Goal: Task Accomplishment & Management: Use online tool/utility

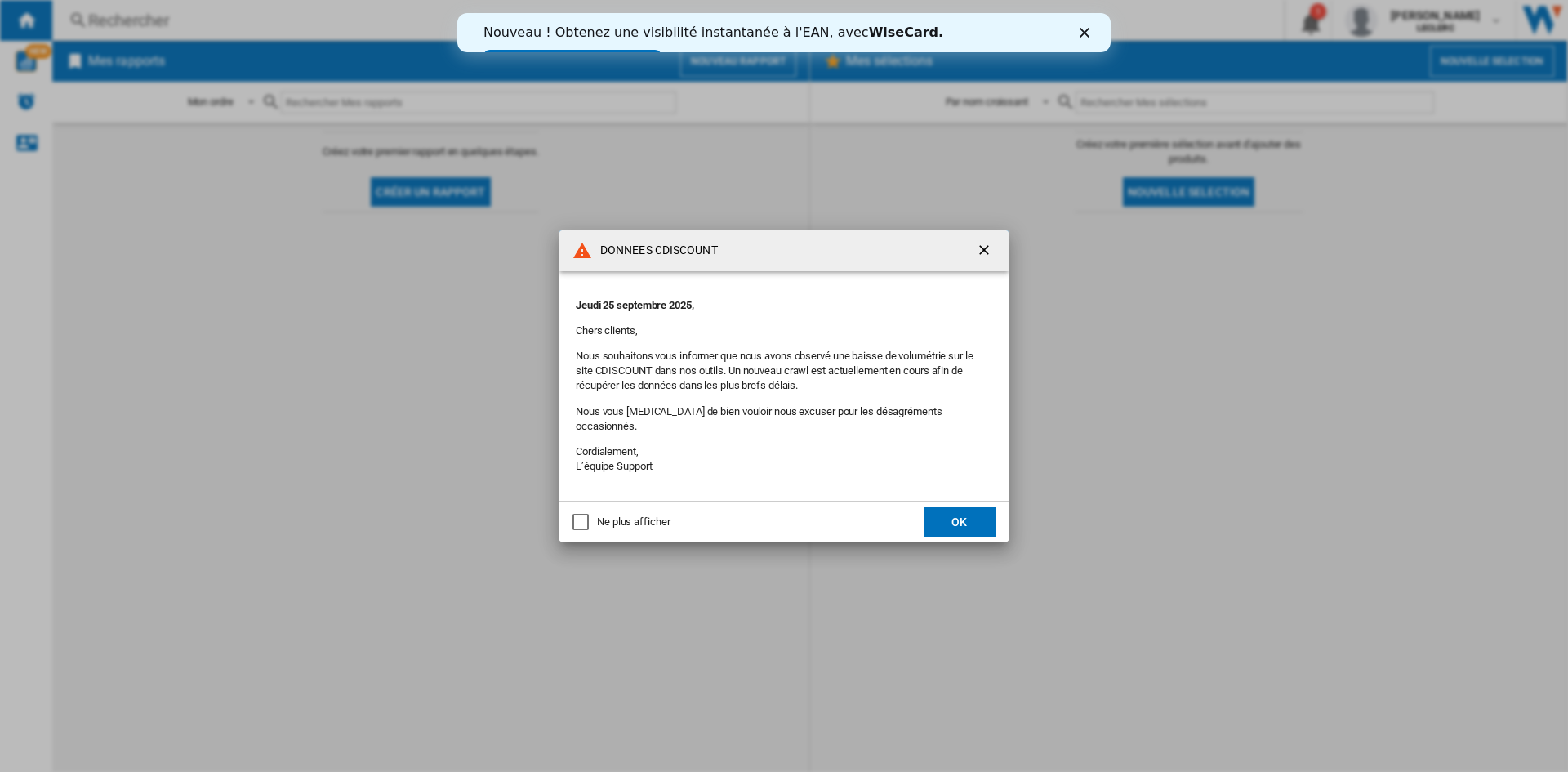
click at [963, 518] on button "OK" at bounding box center [959, 522] width 71 height 29
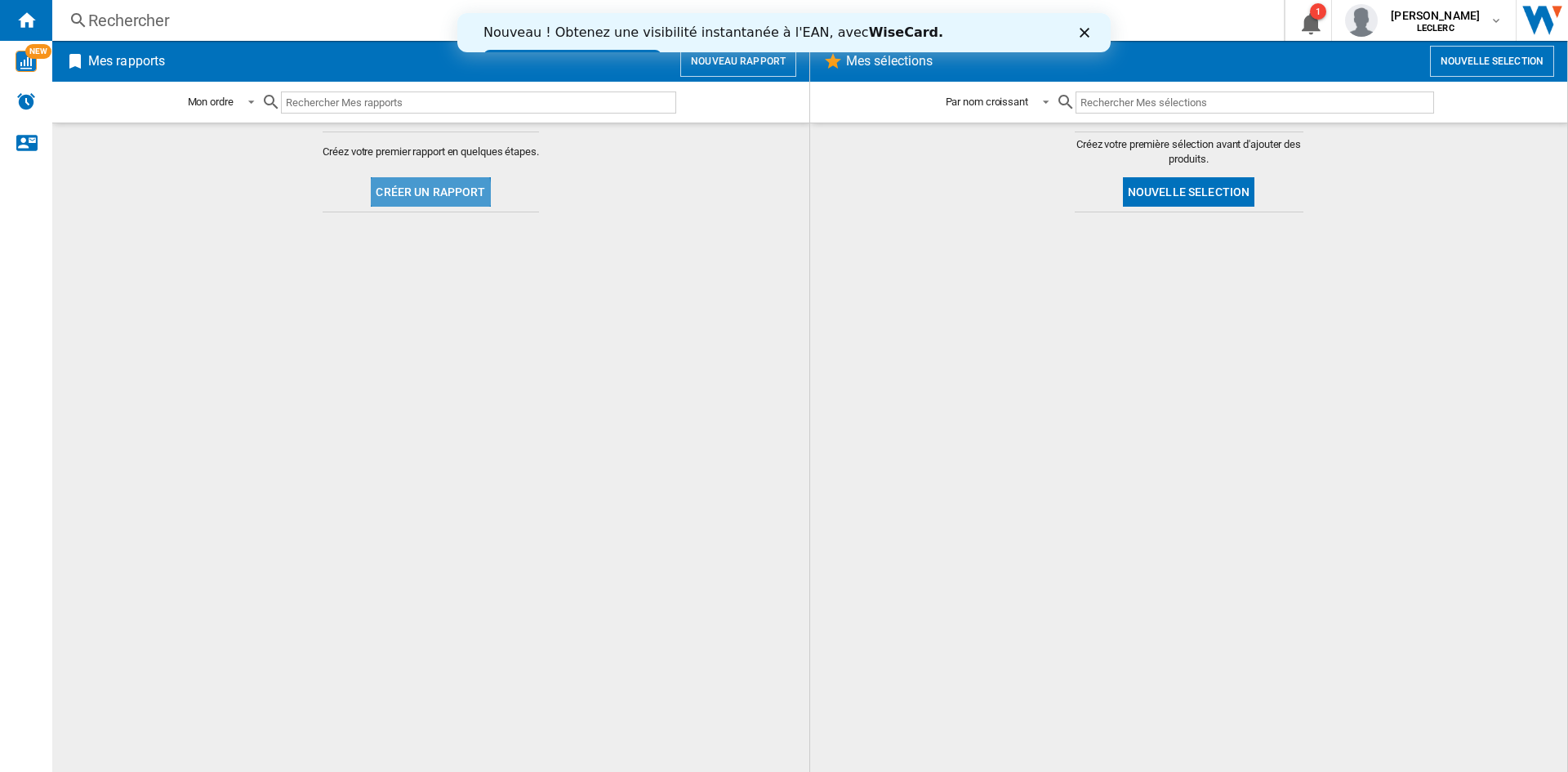
click at [409, 199] on button "Créer un rapport" at bounding box center [431, 192] width 119 height 29
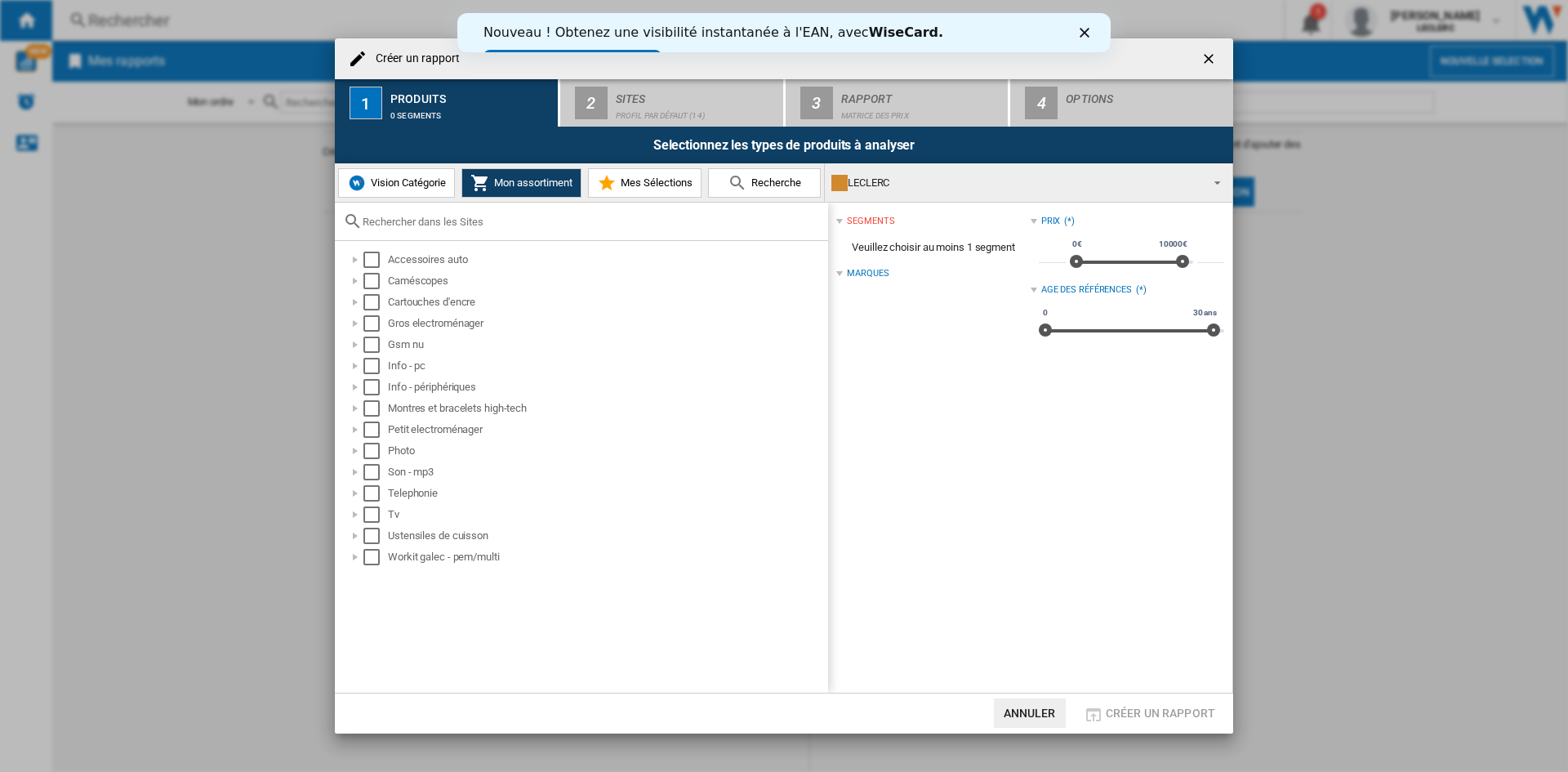
click at [410, 180] on span "Vision Catégorie" at bounding box center [406, 182] width 79 height 13
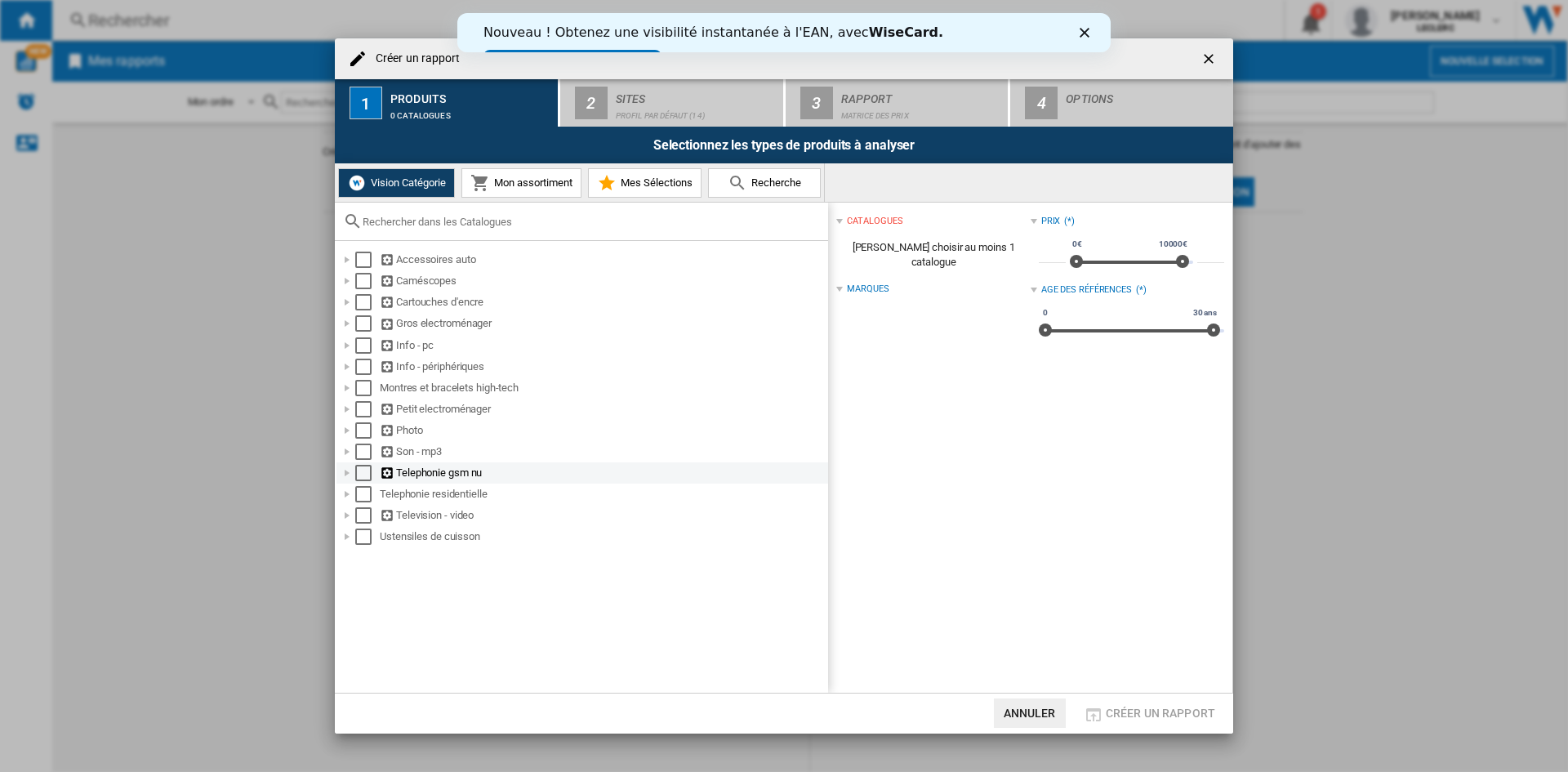
click at [346, 473] on div at bounding box center [346, 473] width 17 height 17
click at [383, 489] on div "Select" at bounding box center [381, 494] width 17 height 17
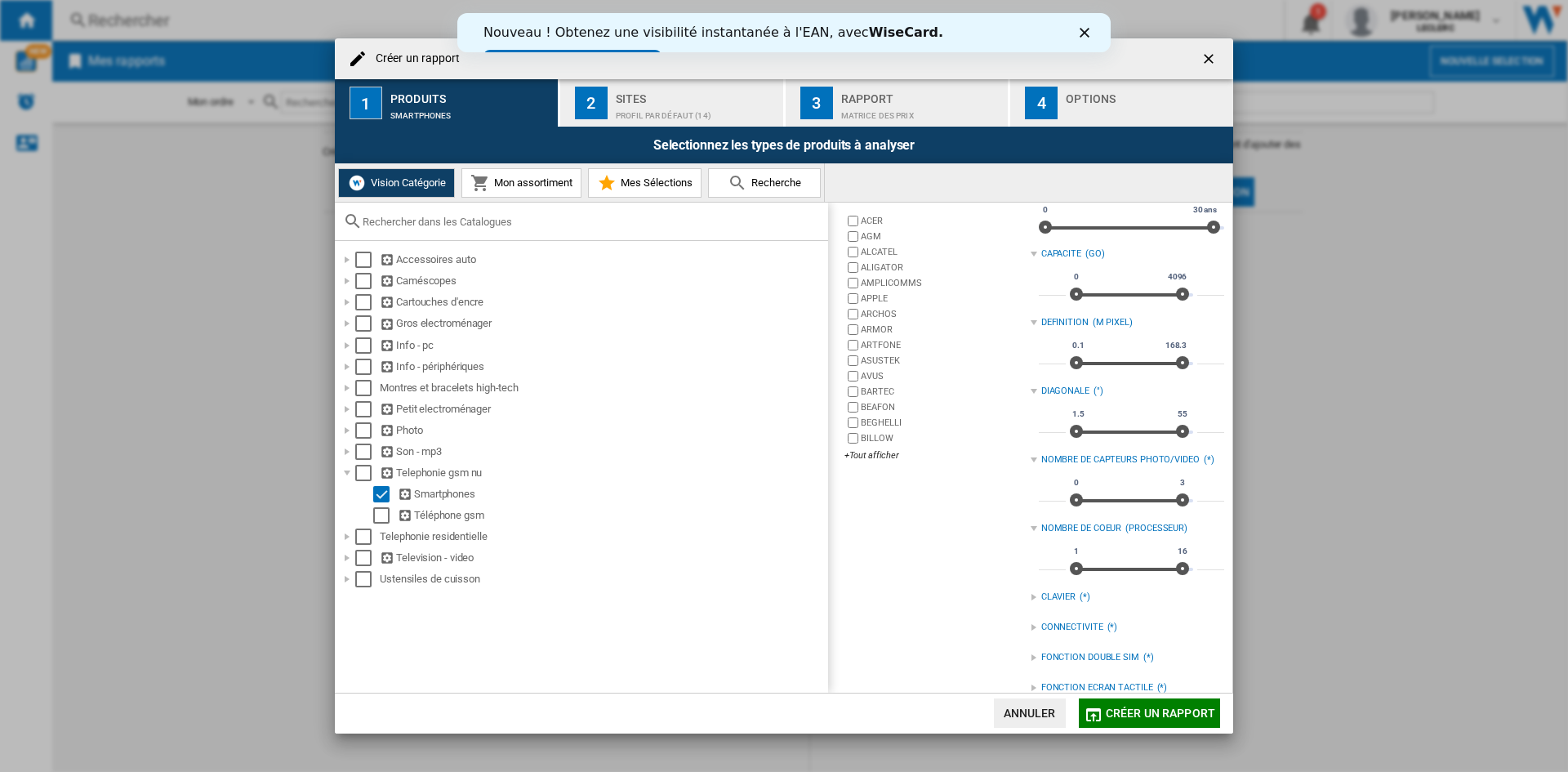
scroll to position [247, 0]
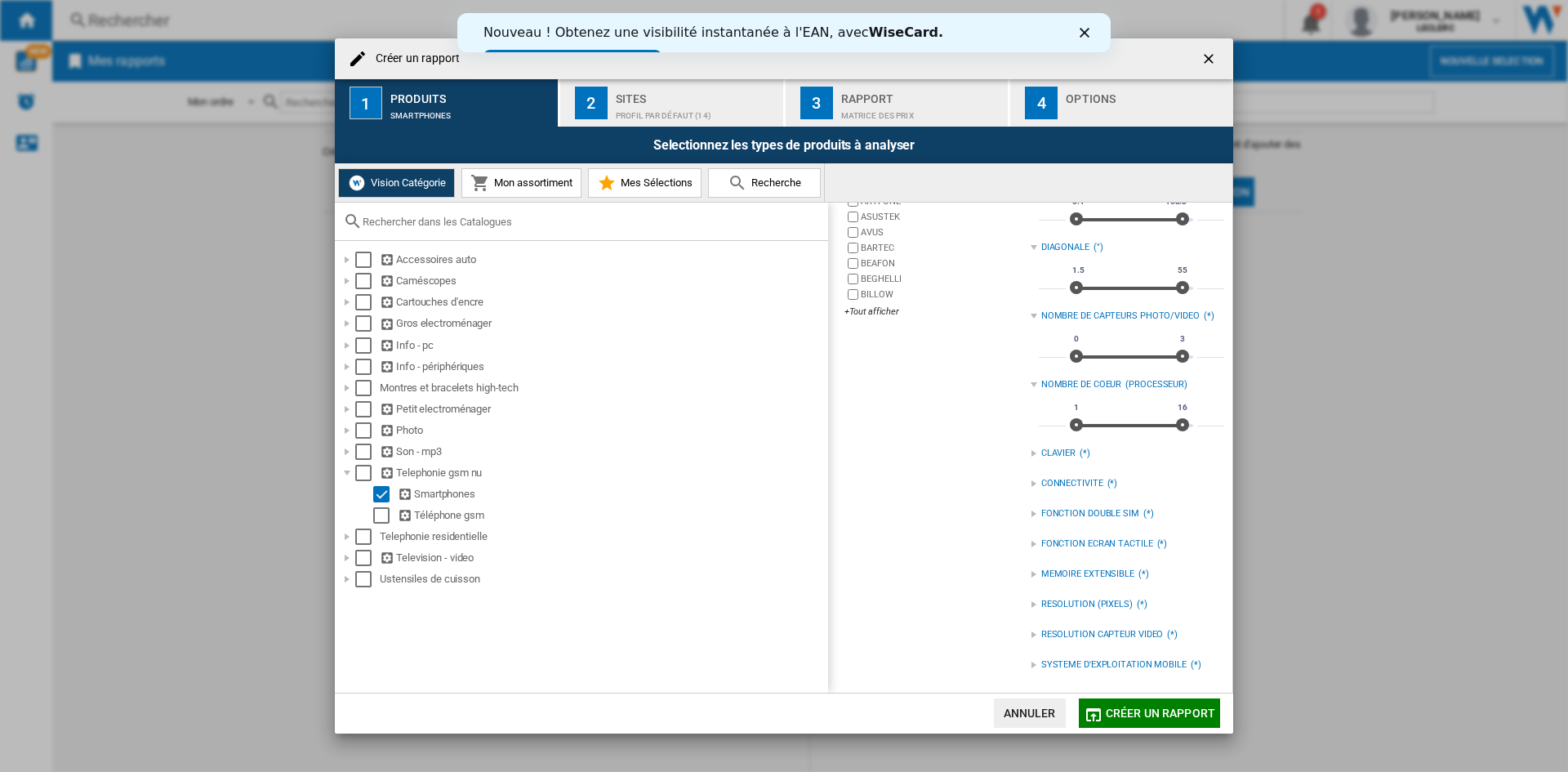
click at [1031, 454] on div at bounding box center [1034, 453] width 7 height 7
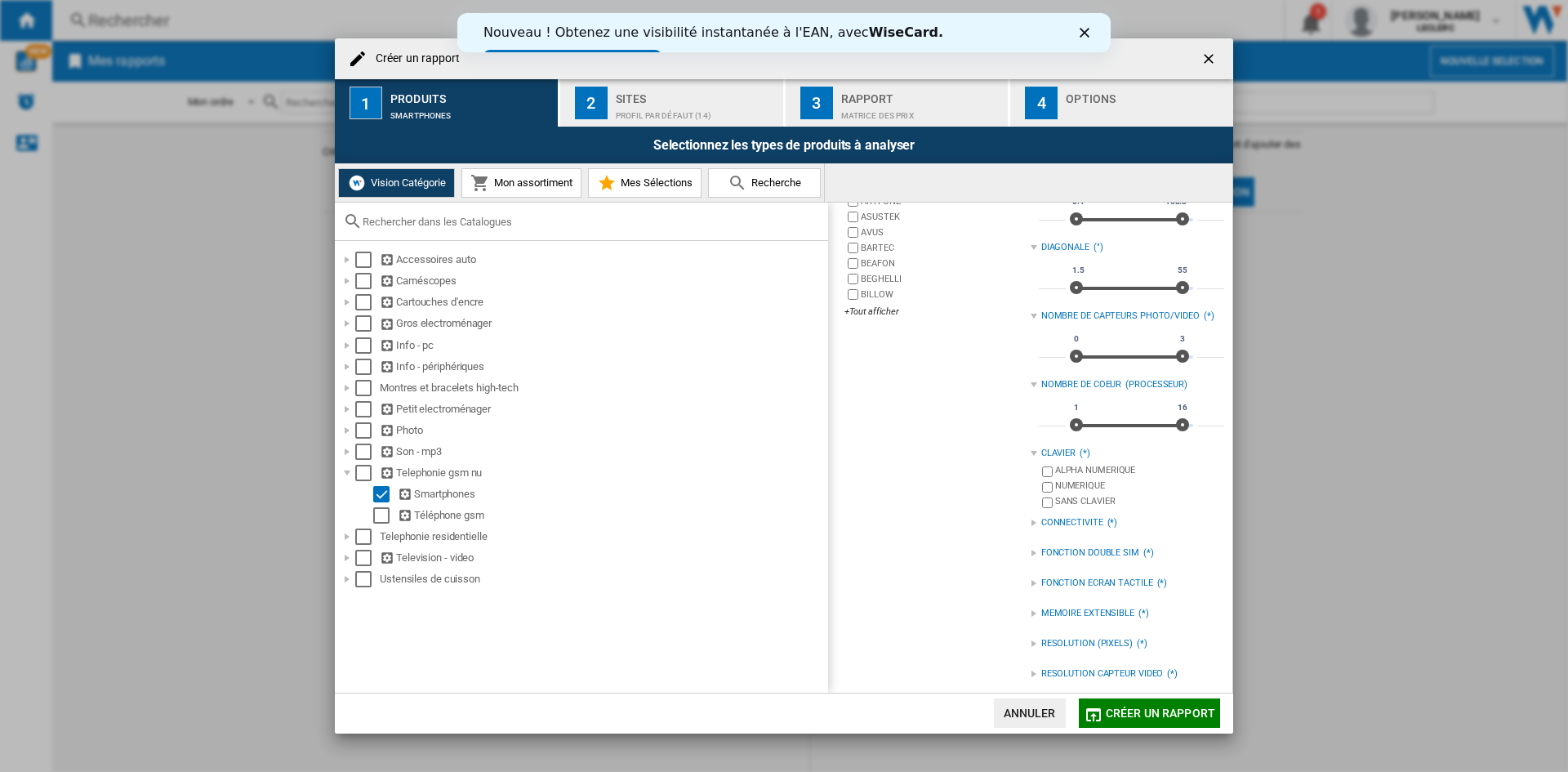
click at [1031, 454] on div at bounding box center [1034, 453] width 7 height 7
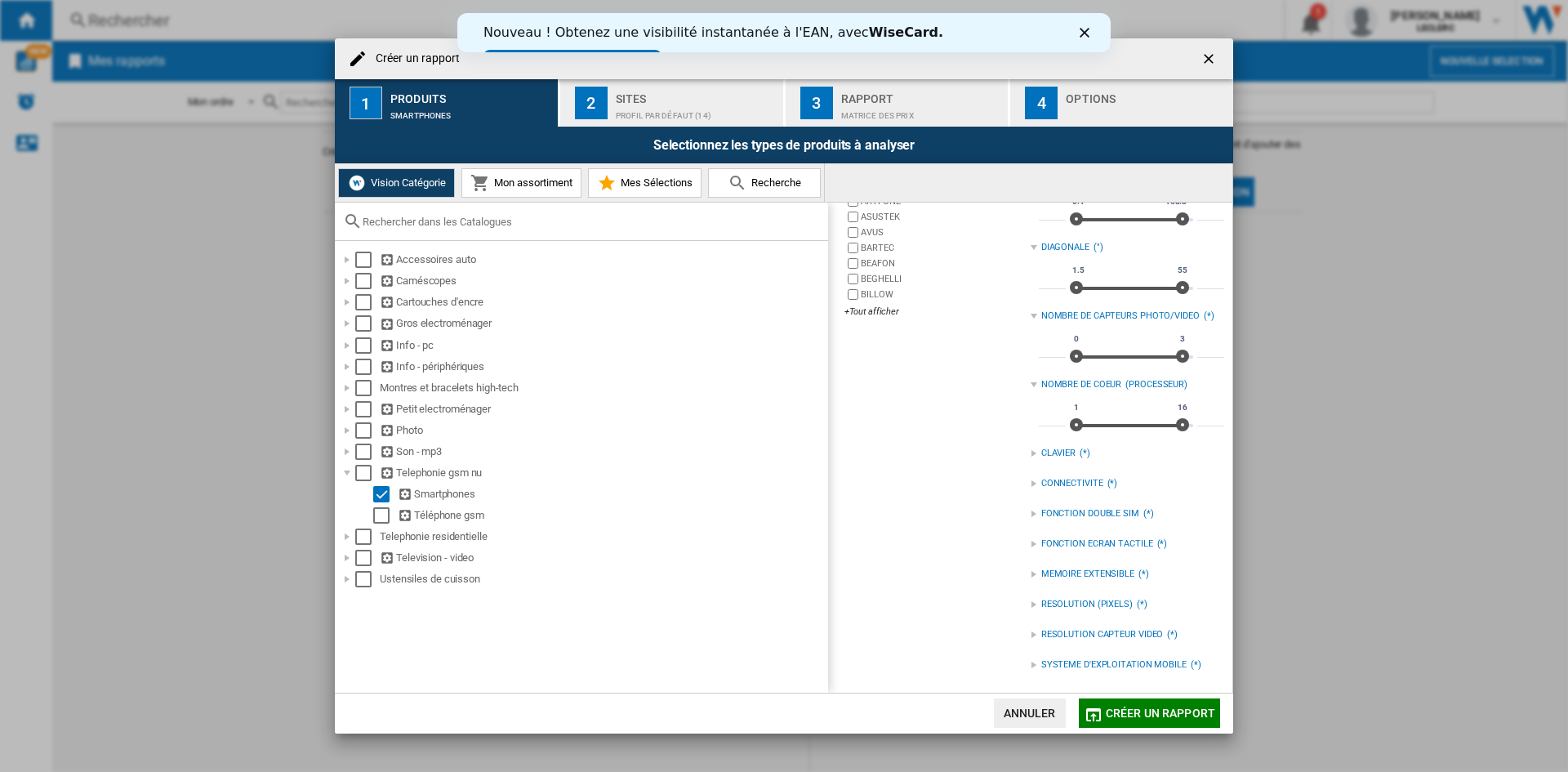
click at [1031, 482] on div at bounding box center [1034, 483] width 7 height 7
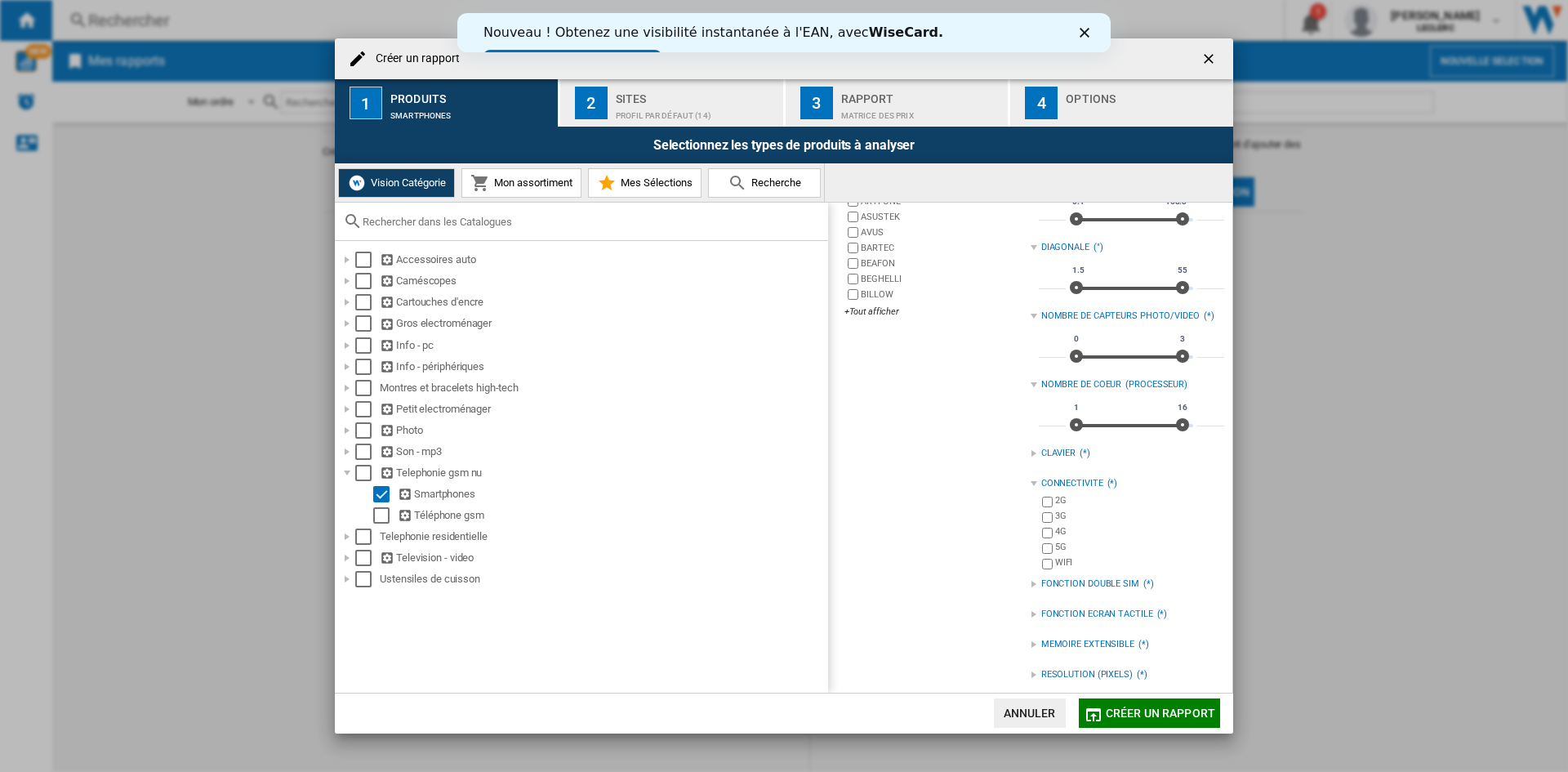
click at [1031, 482] on div at bounding box center [1034, 483] width 7 height 7
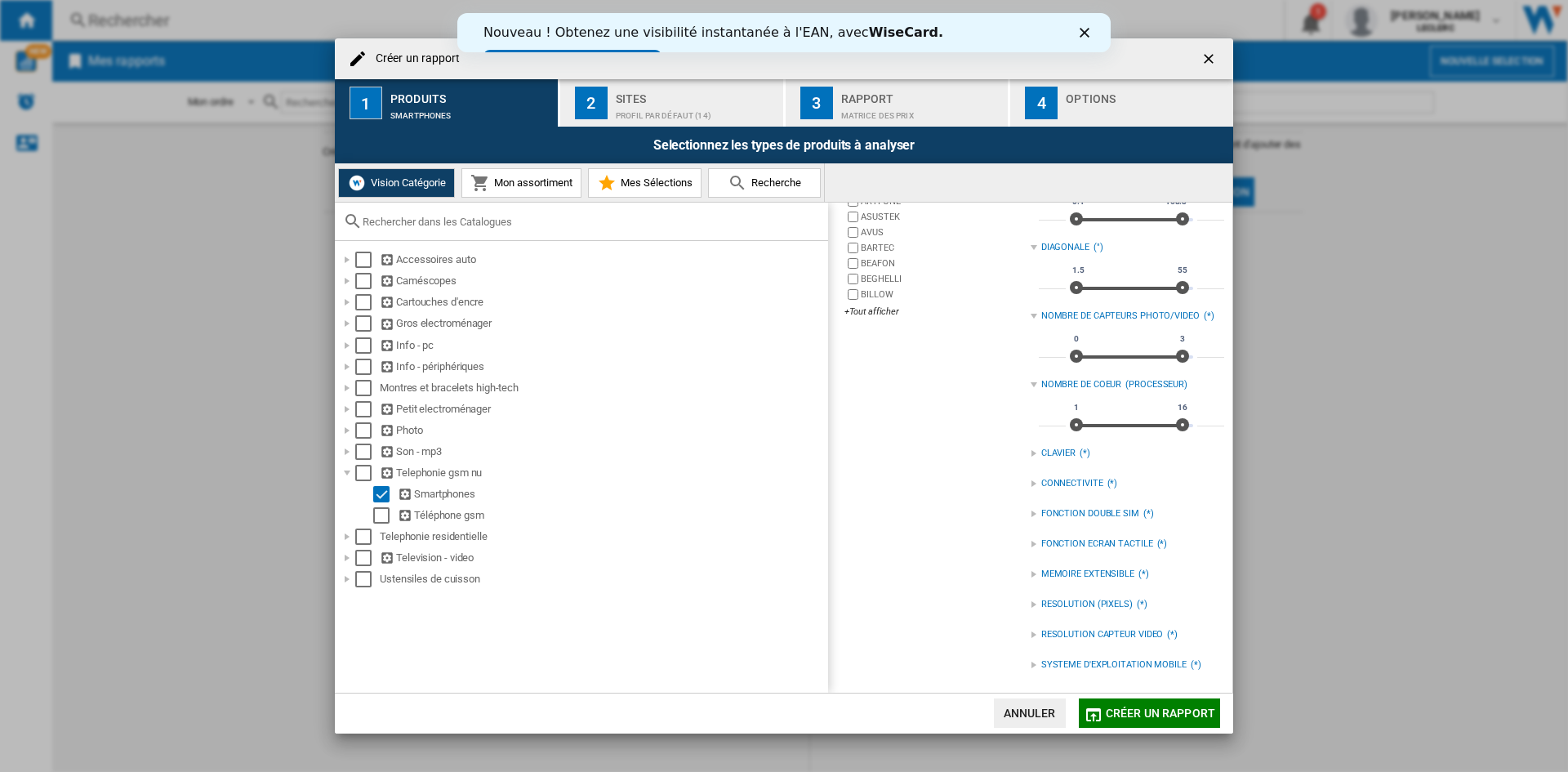
click at [1031, 511] on div at bounding box center [1034, 514] width 7 height 7
click at [1031, 546] on div at bounding box center [1034, 544] width 7 height 7
click at [1031, 575] on div at bounding box center [1034, 573] width 7 height 7
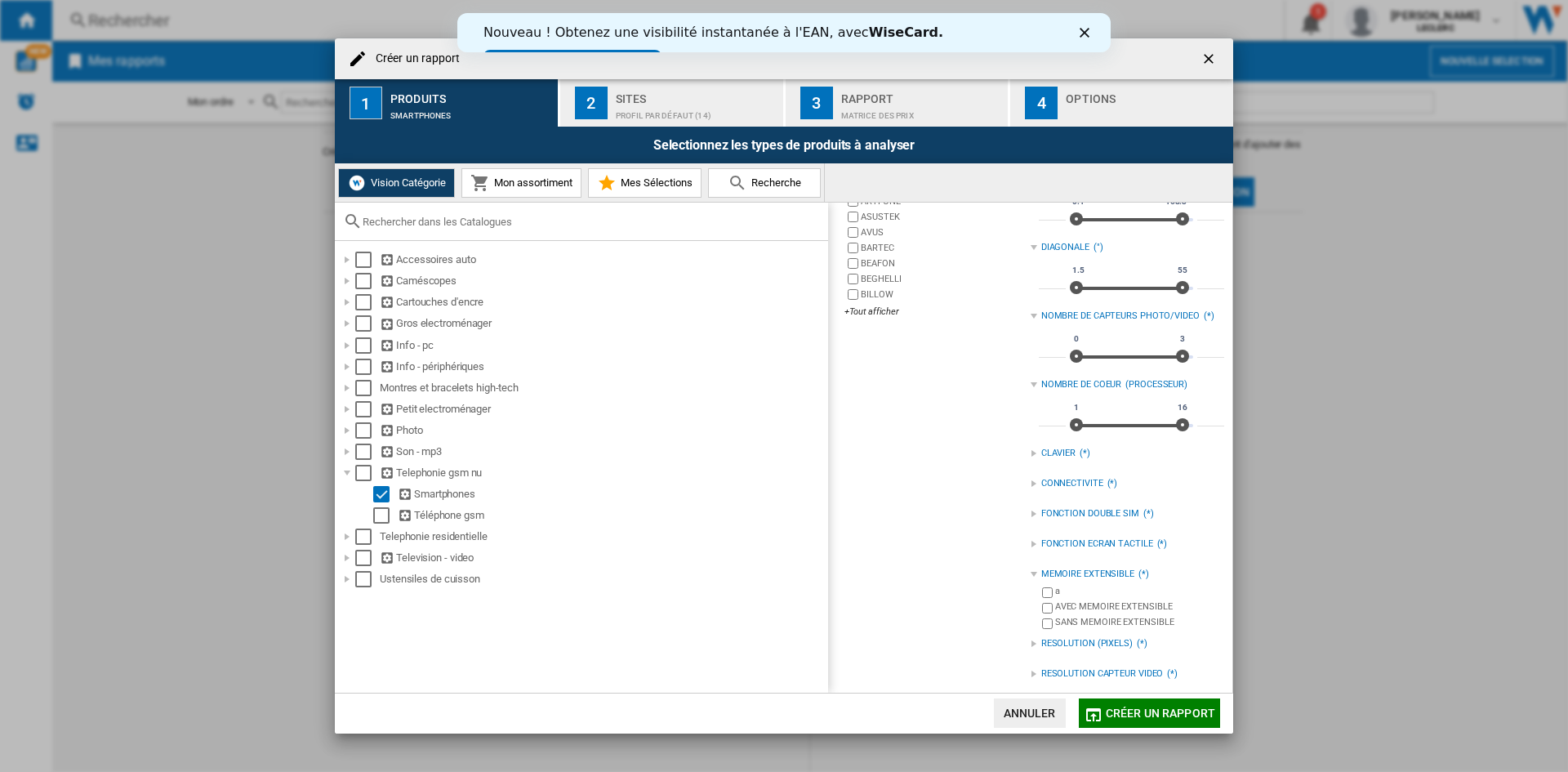
click at [1031, 575] on div at bounding box center [1034, 573] width 7 height 7
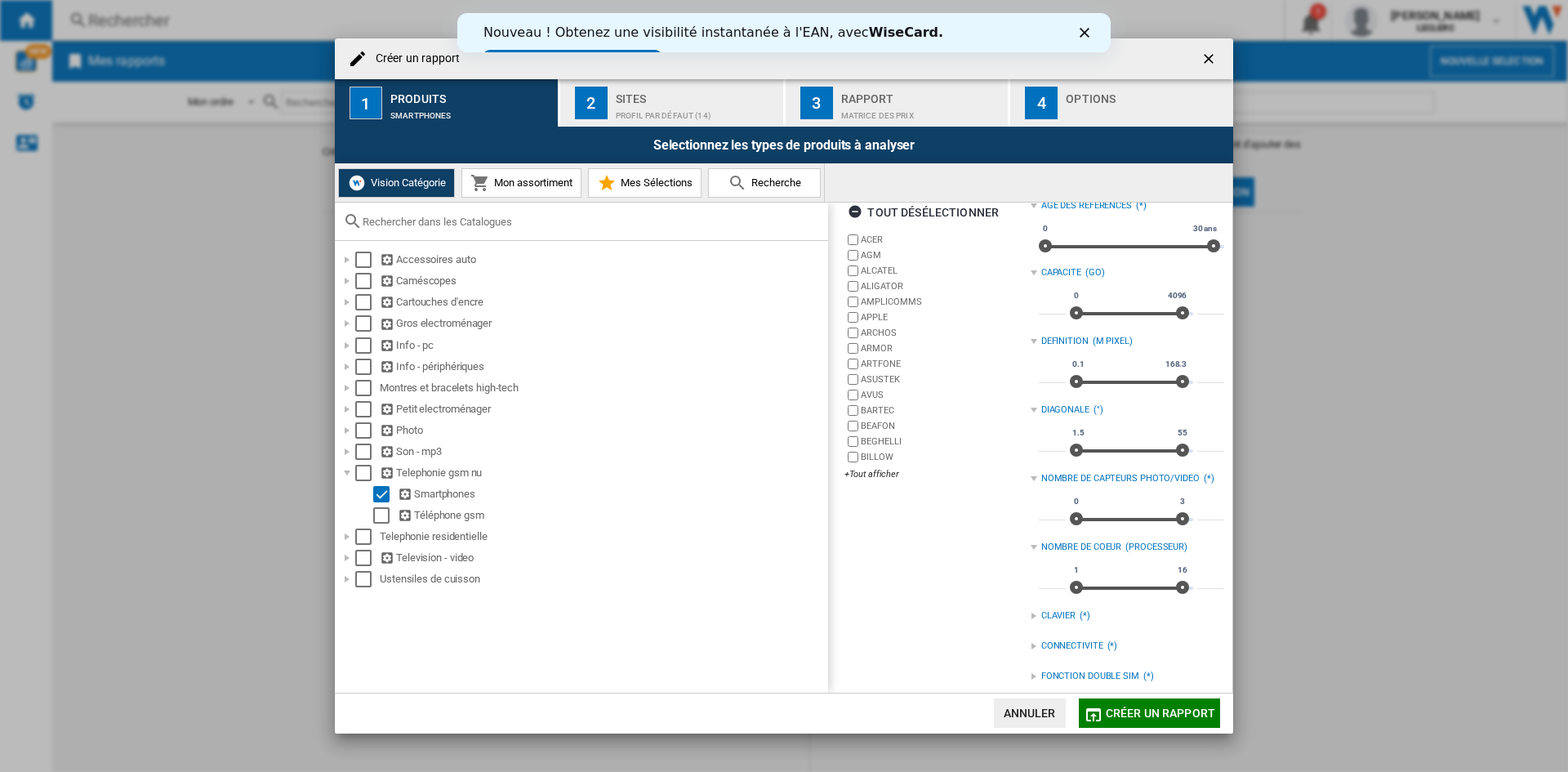
scroll to position [0, 0]
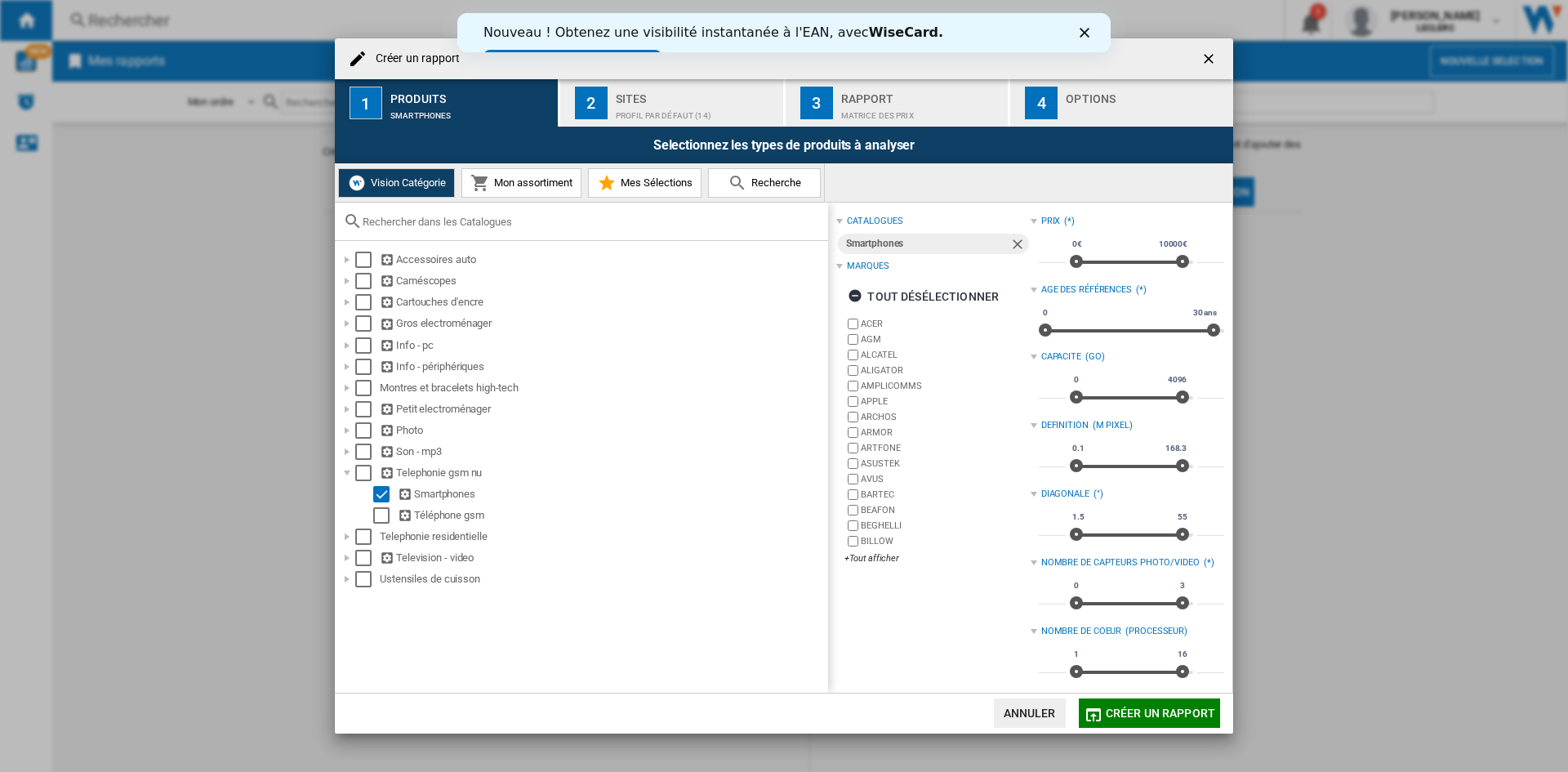
click at [1087, 32] on icon "Fermer" at bounding box center [1084, 32] width 10 height 10
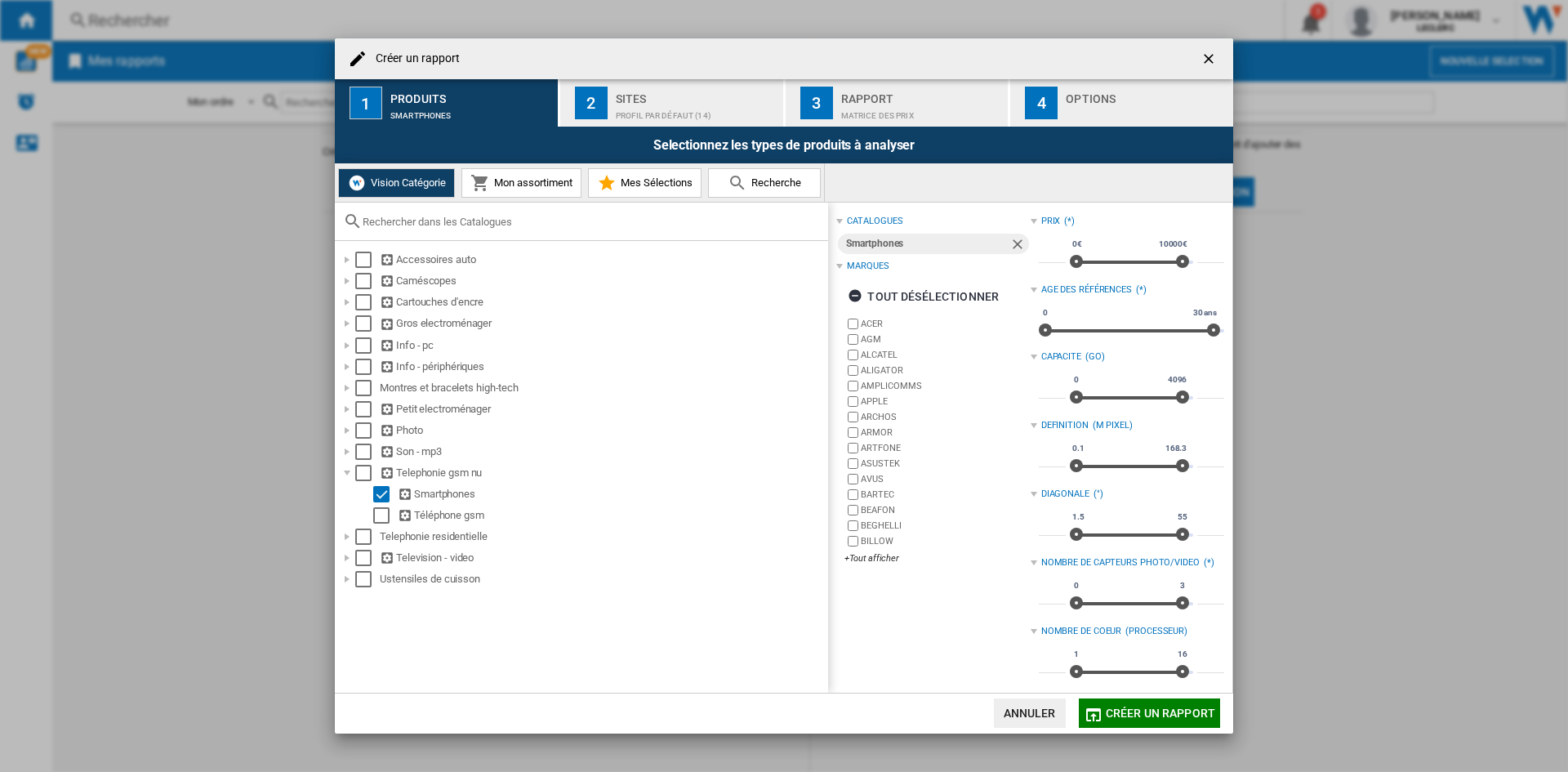
click at [197, 412] on div "Créer un rapport 1 Produits Smartphones 2 Sites Profil par défaut (14) 3 Rappor…" at bounding box center [784, 386] width 1568 height 772
click at [526, 180] on span "Mon assortiment" at bounding box center [531, 182] width 82 height 13
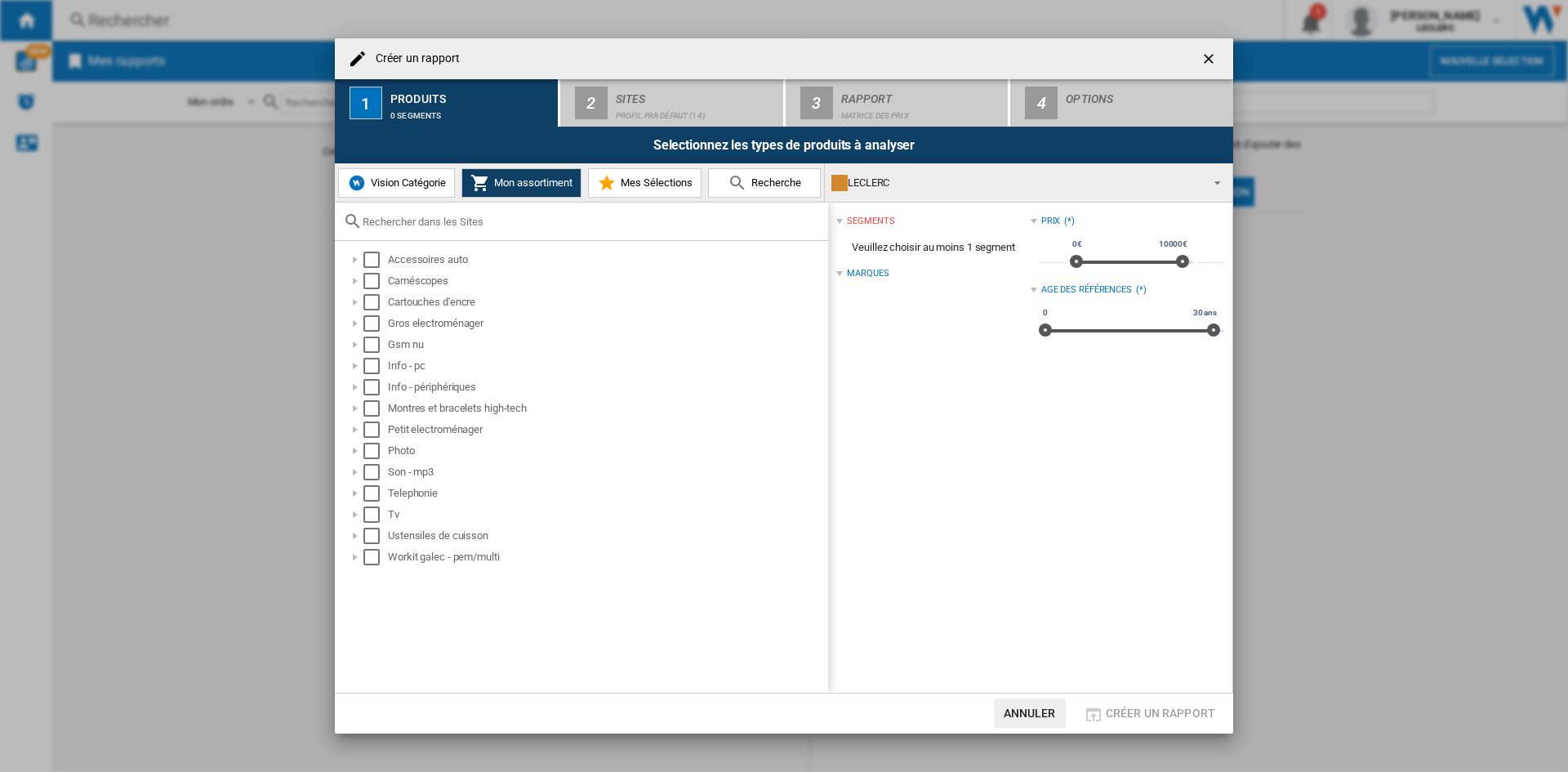
click at [396, 170] on button "Vision Catégorie" at bounding box center [396, 183] width 116 height 29
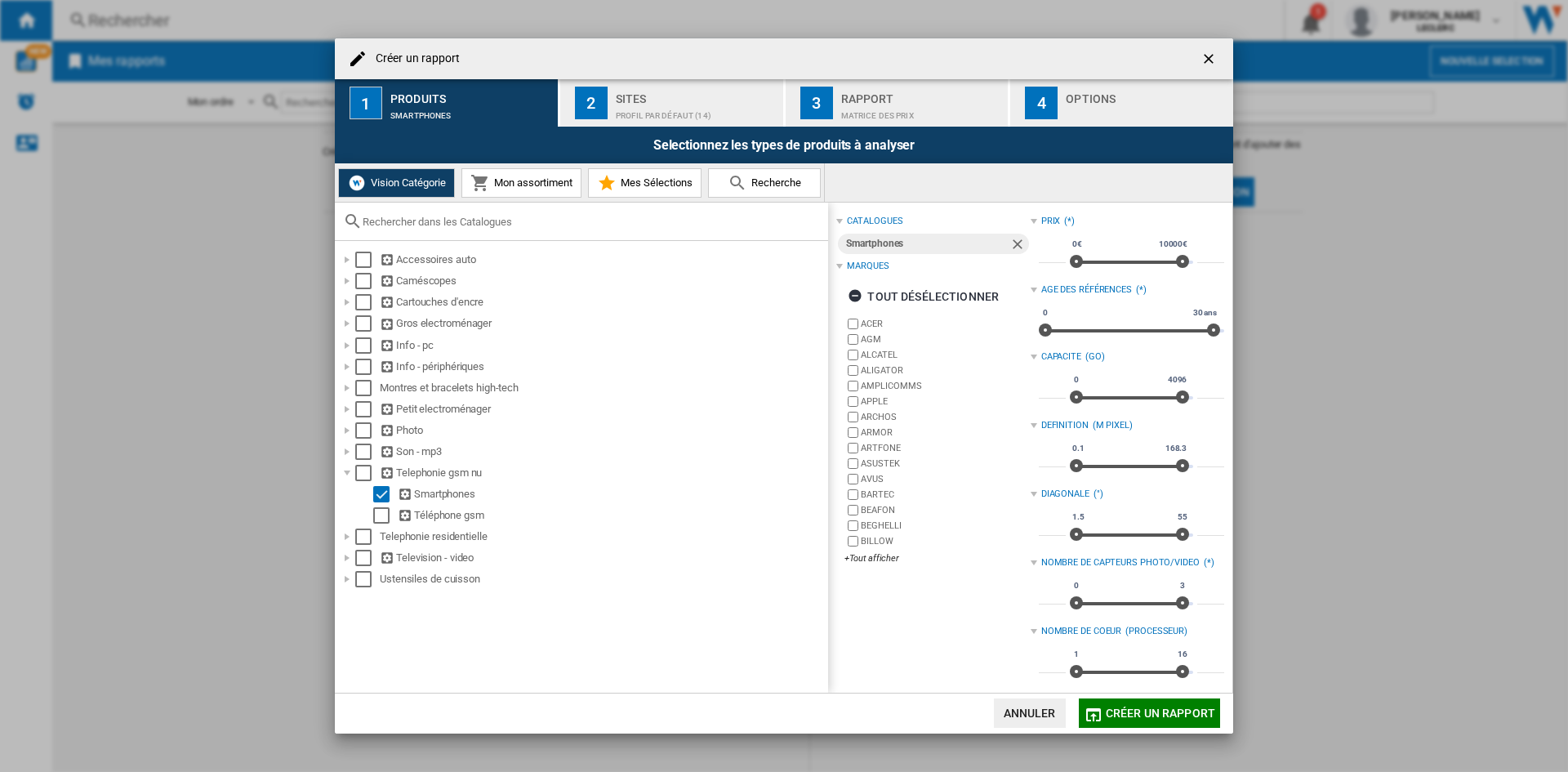
click at [688, 99] on div "Sites" at bounding box center [696, 95] width 161 height 18
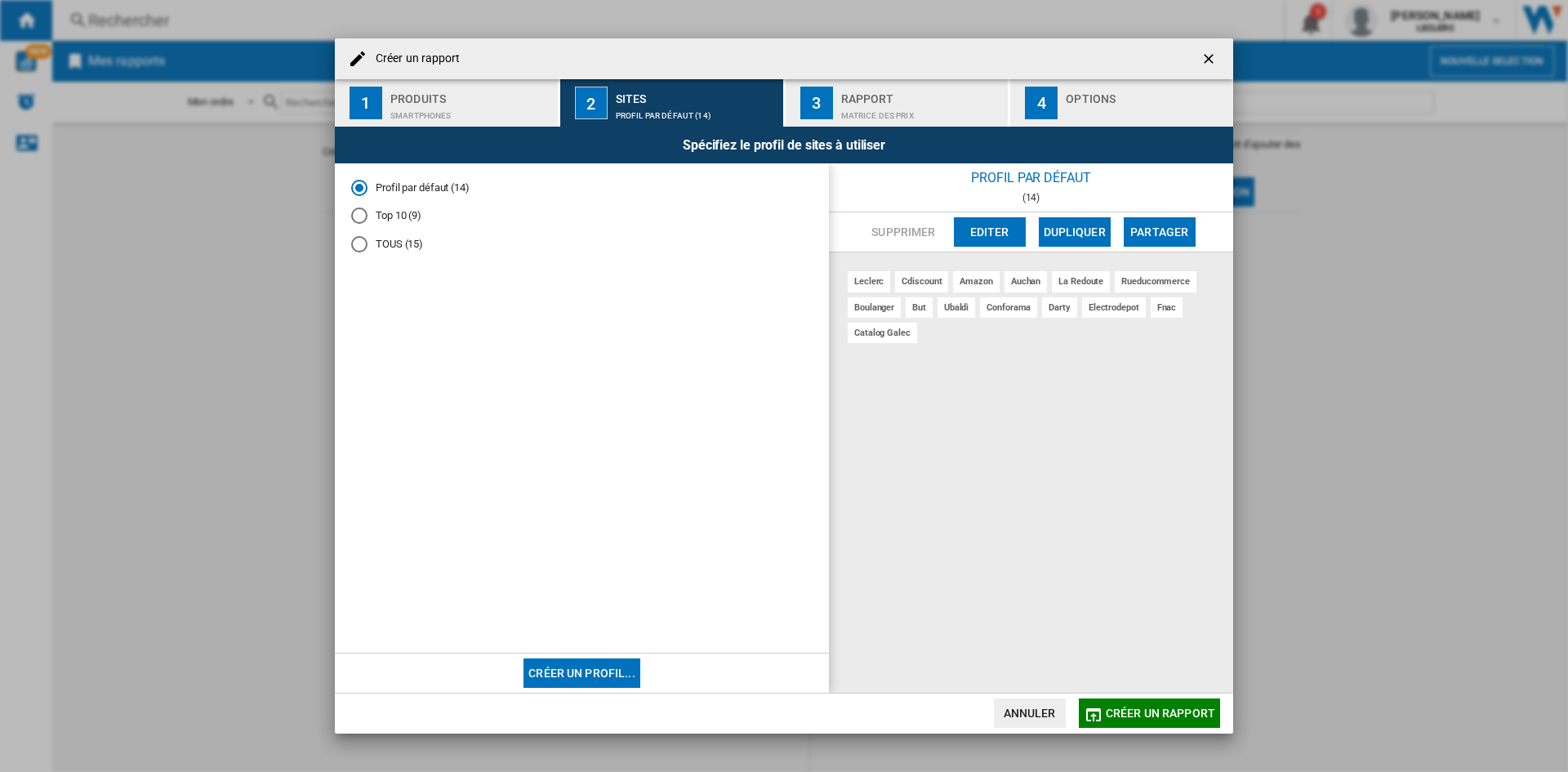
click at [373, 244] on md-radio-button "TOUS (15)" at bounding box center [582, 245] width 462 height 16
click at [1127, 714] on span "Créer un rapport" at bounding box center [1161, 712] width 110 height 13
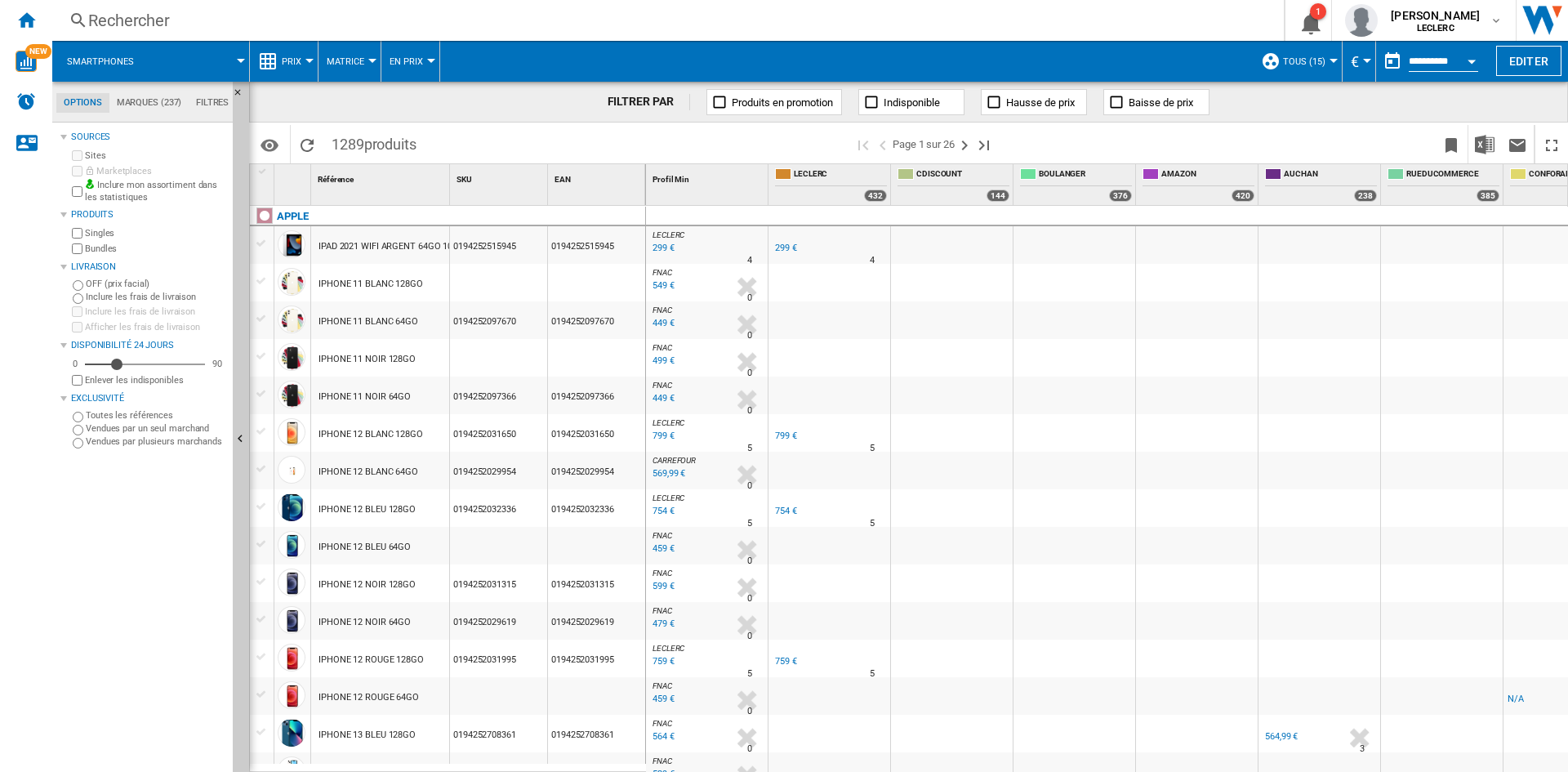
click at [164, 23] on div "Rechercher" at bounding box center [665, 20] width 1153 height 23
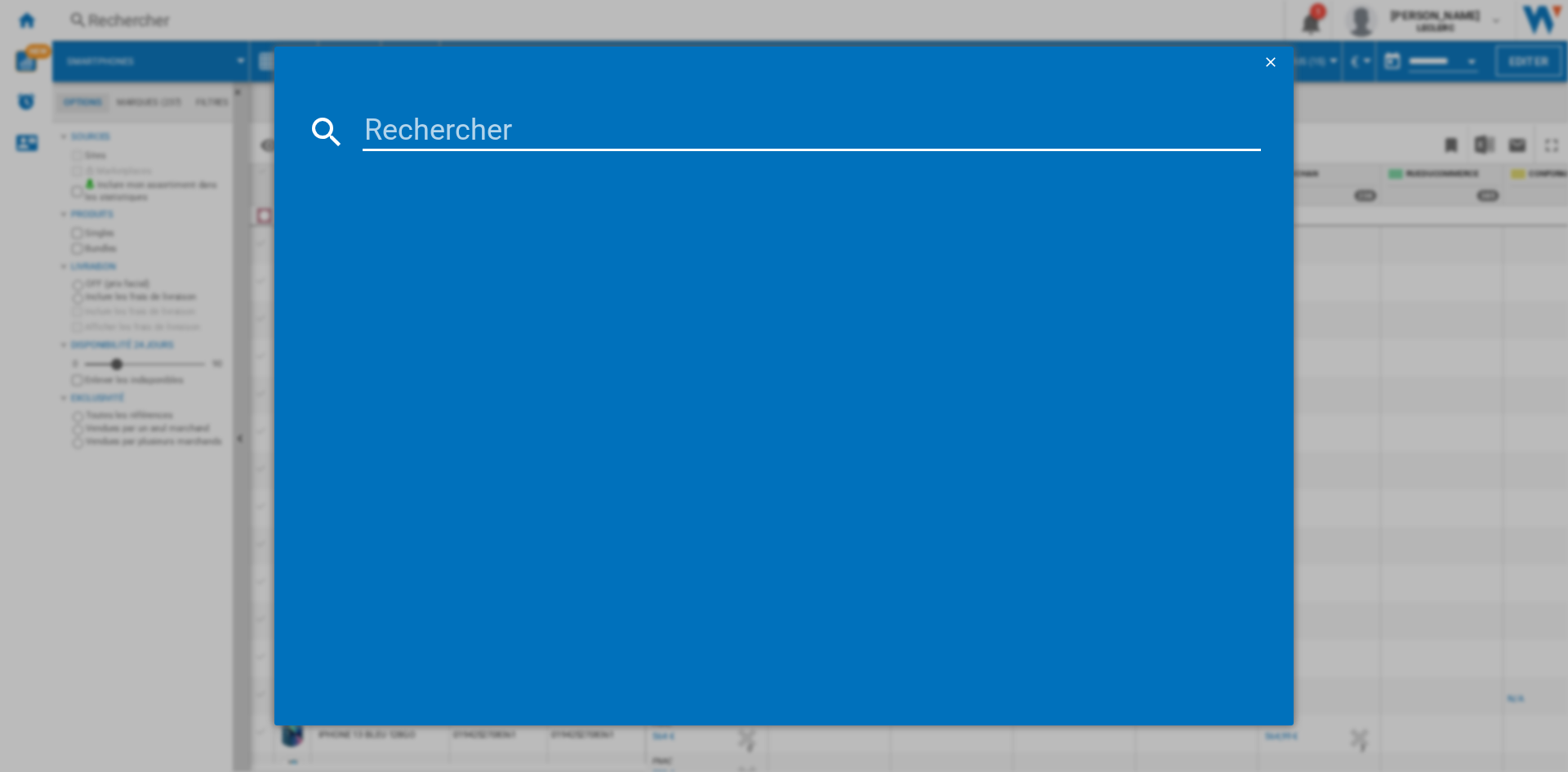
click at [400, 129] on input at bounding box center [812, 131] width 899 height 39
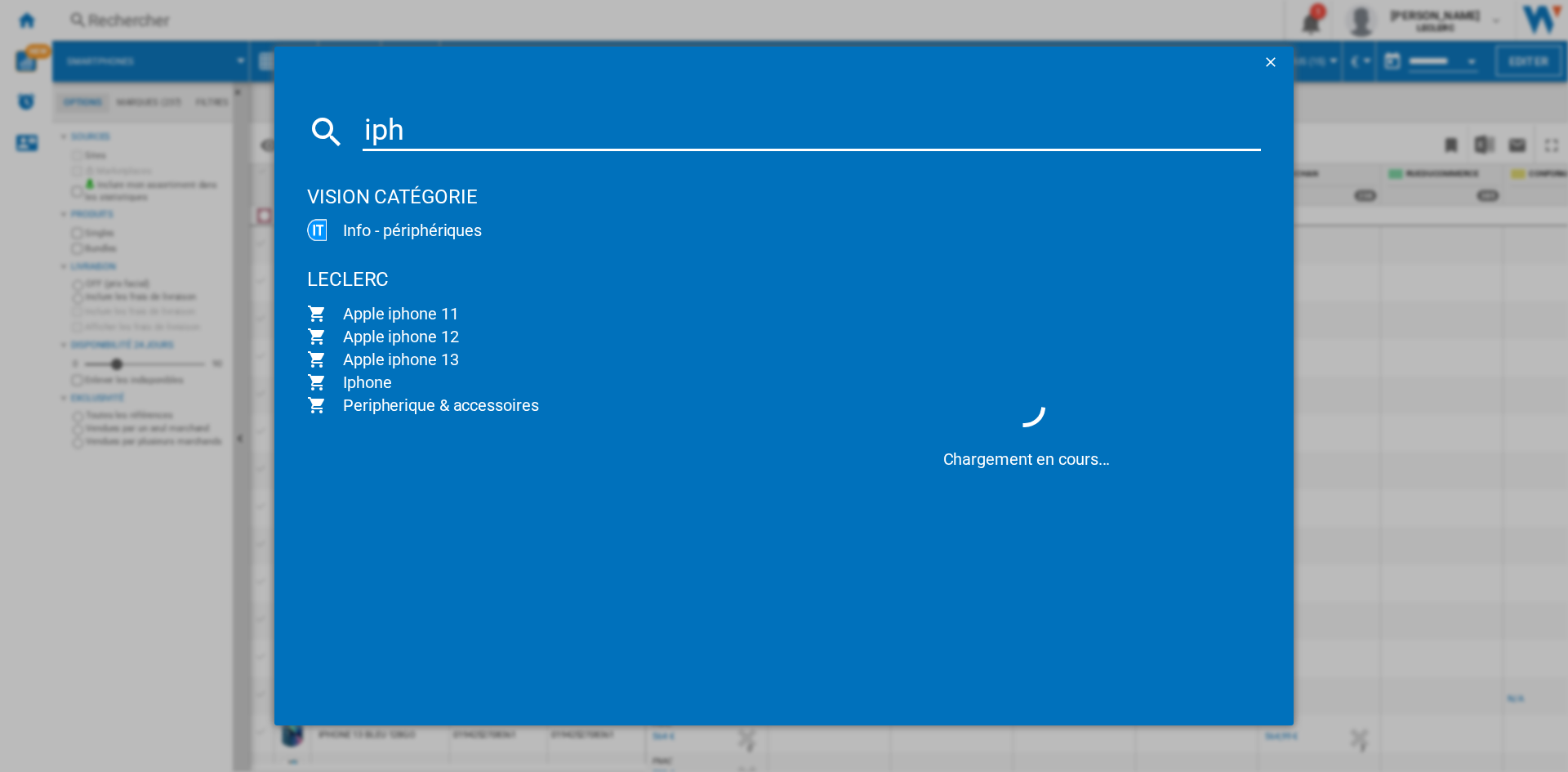
type input "iph"
click at [1271, 60] on ng-md-icon "getI18NText('BUTTONS.CLOSE_DIALOG')" at bounding box center [1272, 64] width 20 height 20
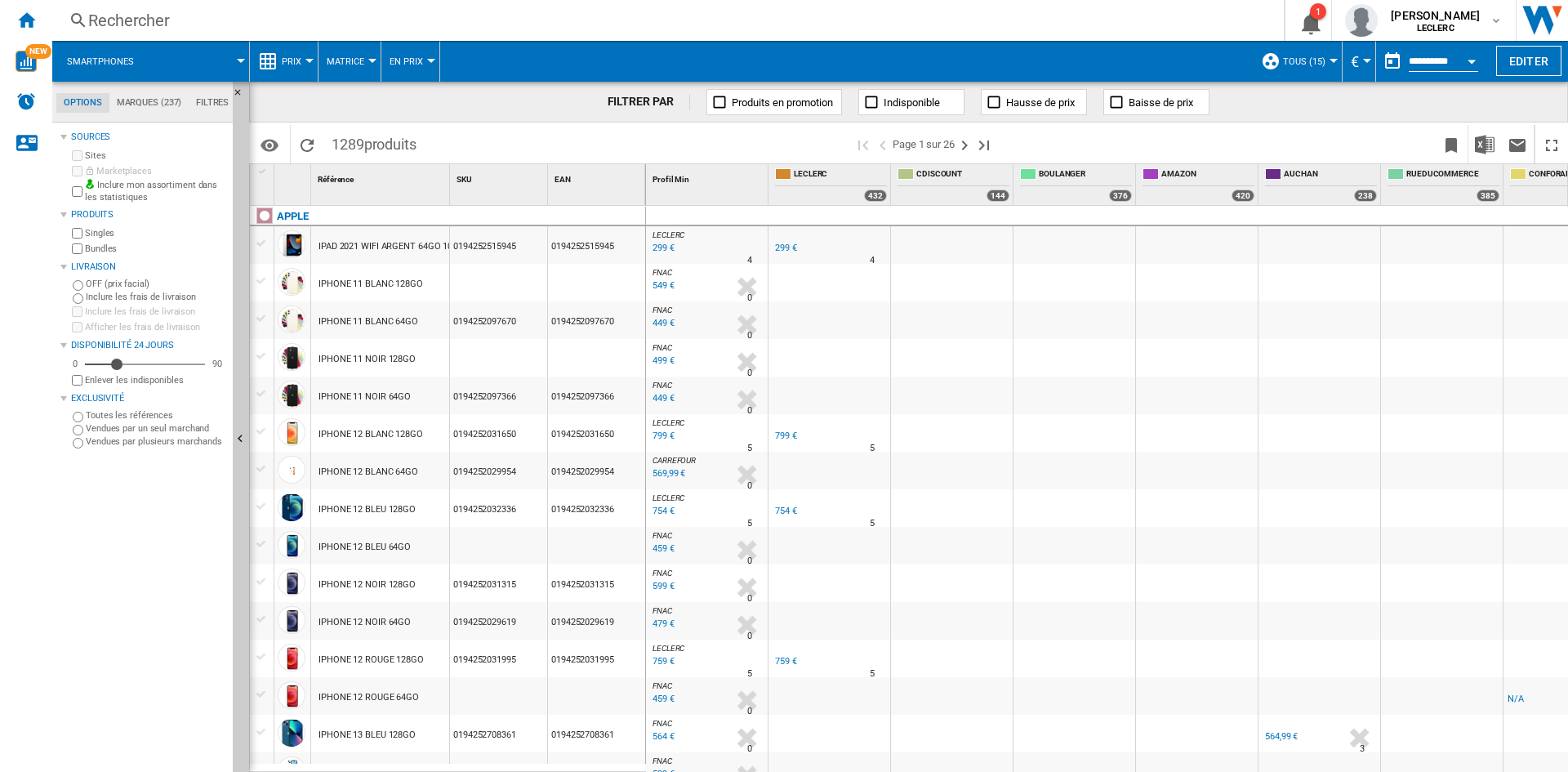
click at [254, 23] on div "Rechercher" at bounding box center [665, 20] width 1153 height 23
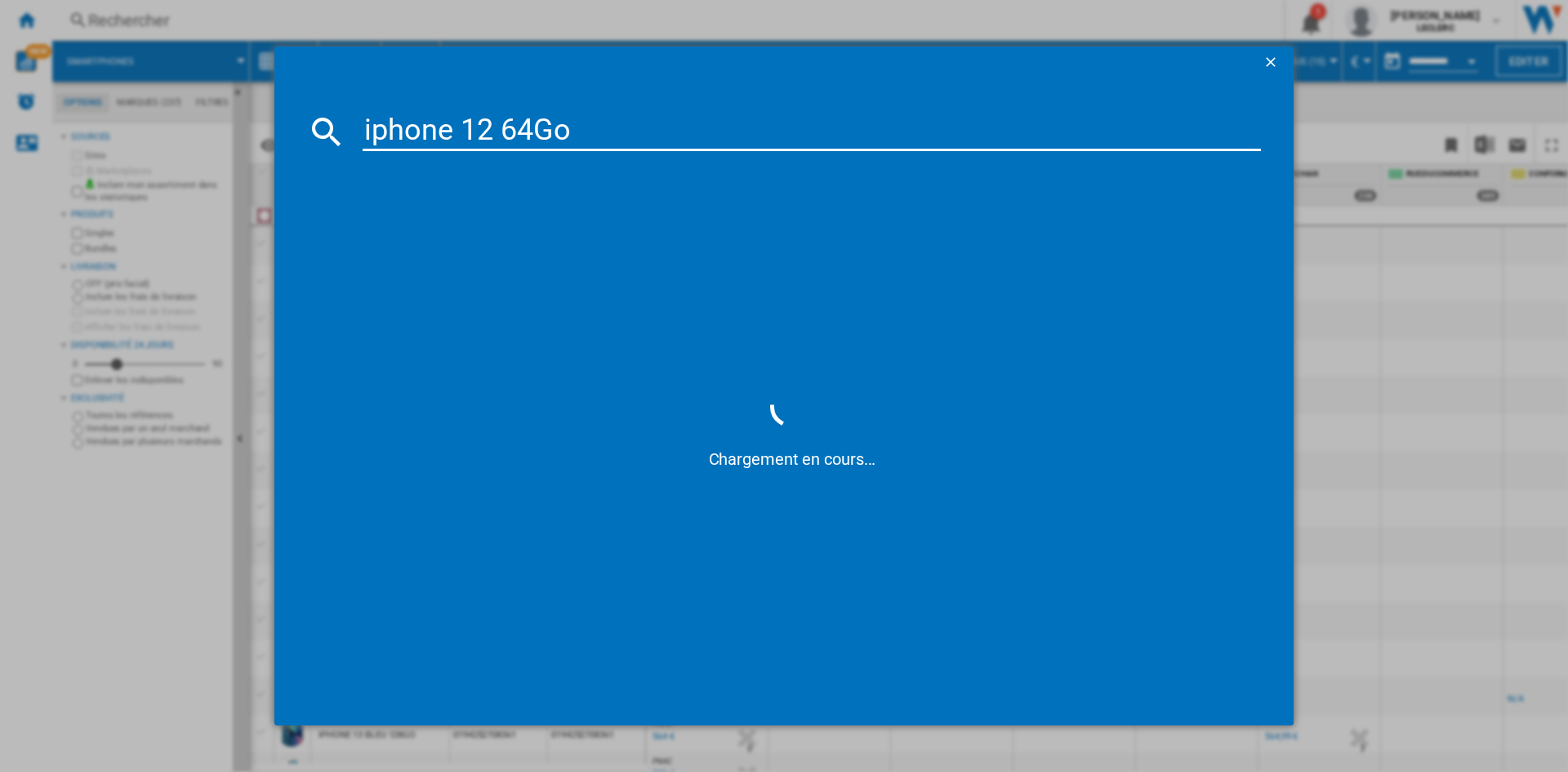
type input "iphone 12 64Go"
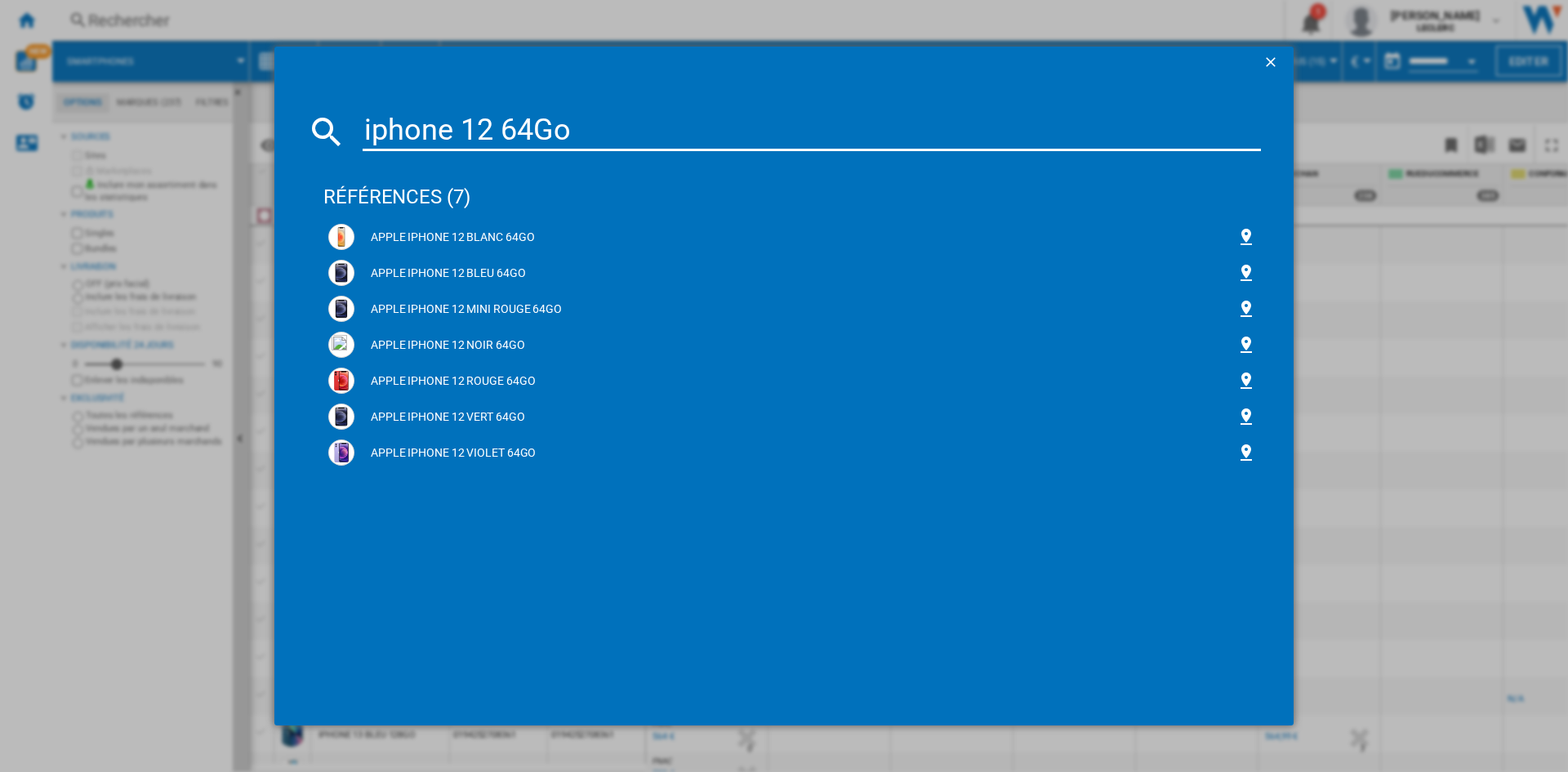
click at [612, 127] on input "iphone 12 64Go" at bounding box center [812, 131] width 899 height 39
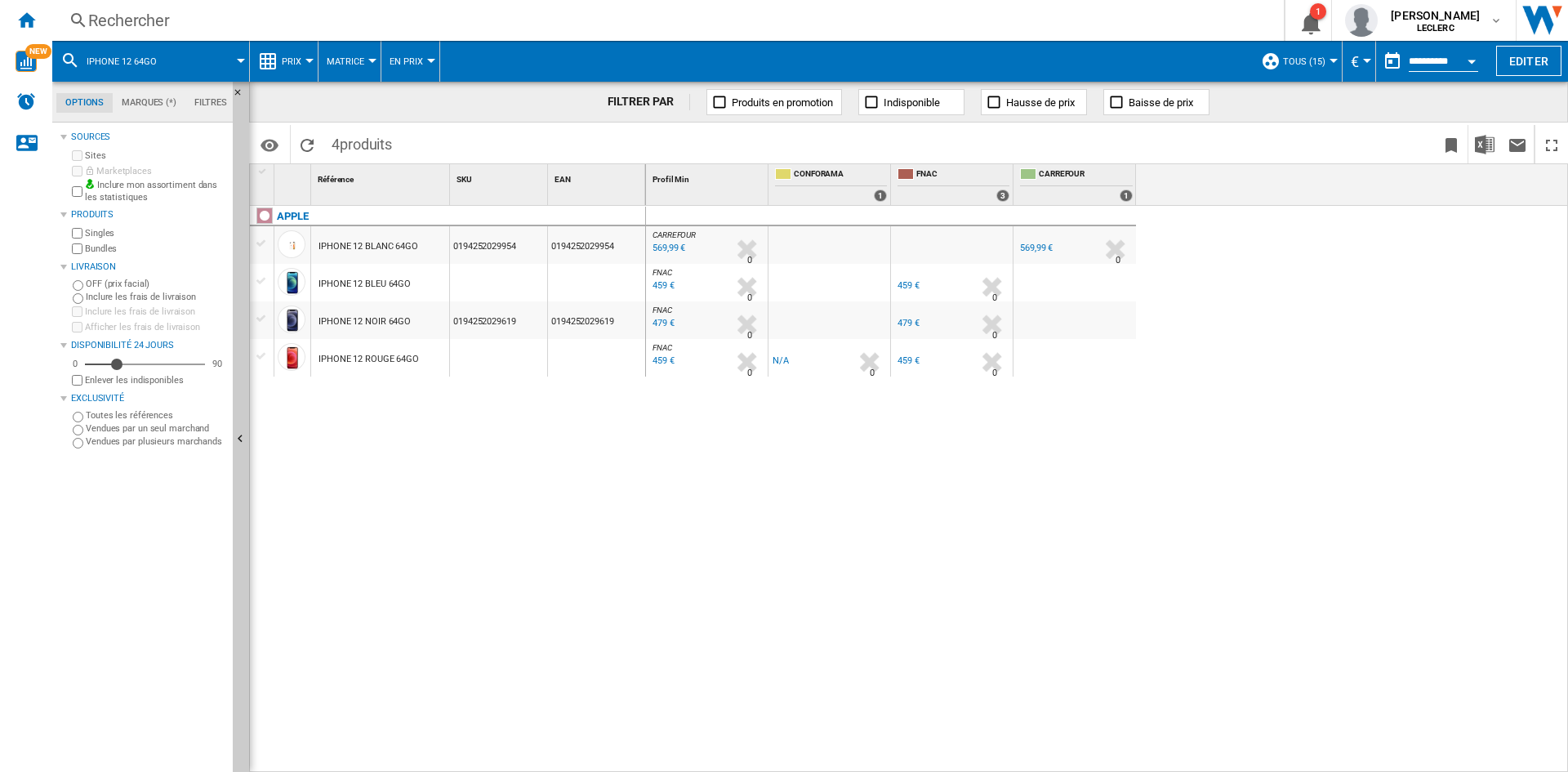
click at [161, 27] on div "Rechercher" at bounding box center [665, 20] width 1153 height 23
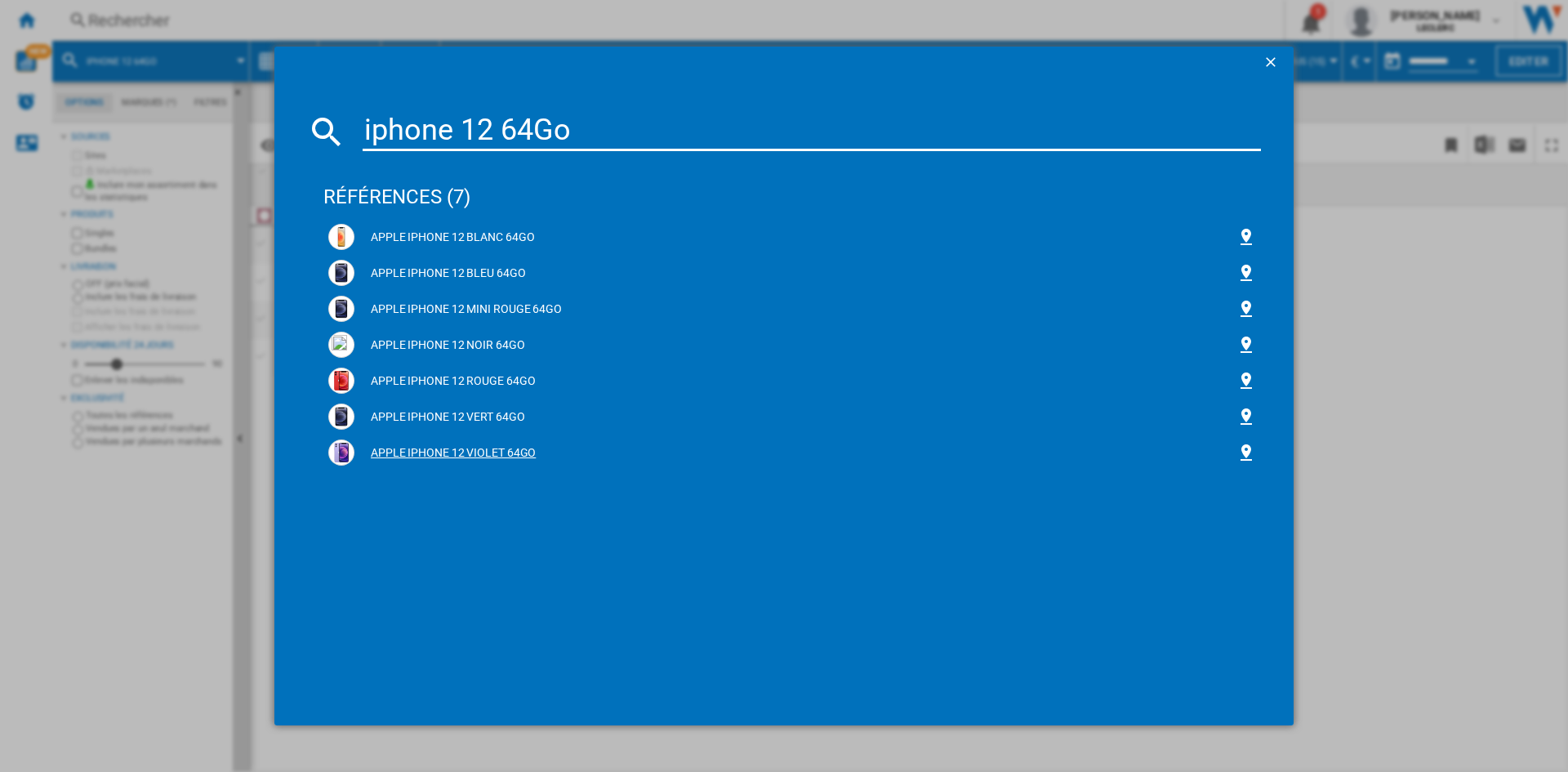
type input "iphone 12 64Go"
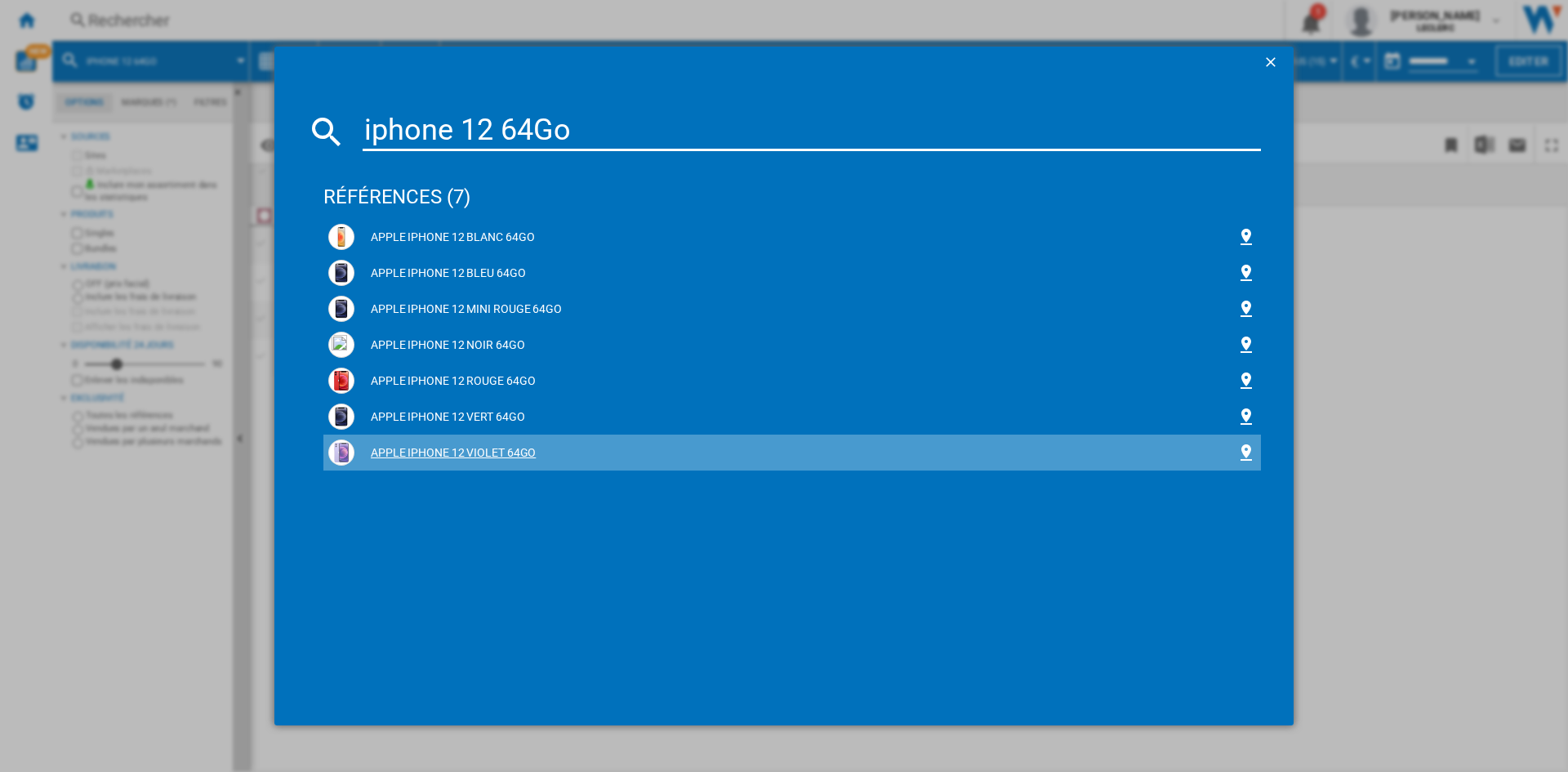
click at [422, 446] on div "APPLE IPHONE 12 VIOLET 64GO" at bounding box center [795, 453] width 882 height 17
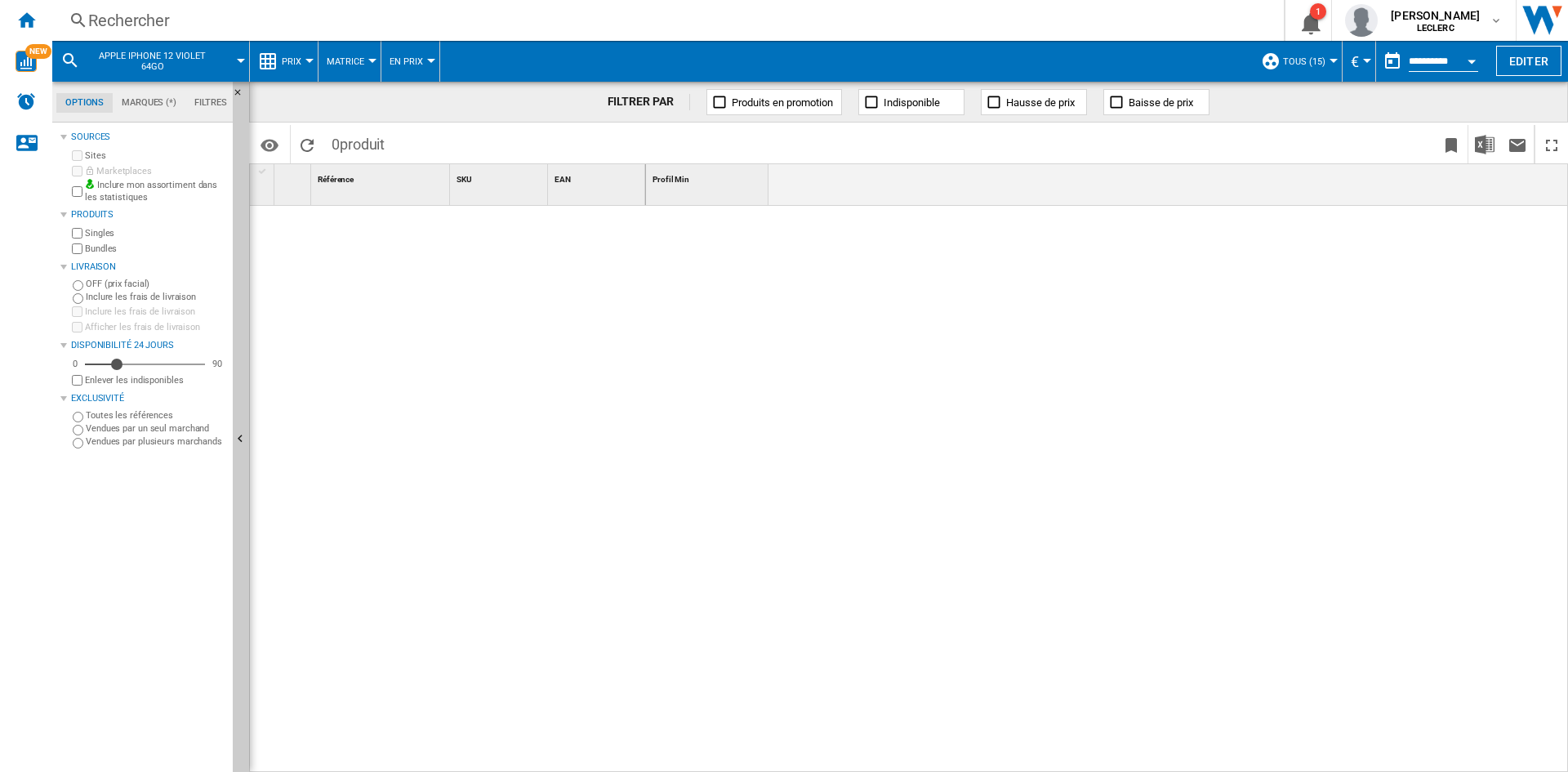
click at [1477, 61] on button "Open calendar" at bounding box center [1472, 59] width 29 height 29
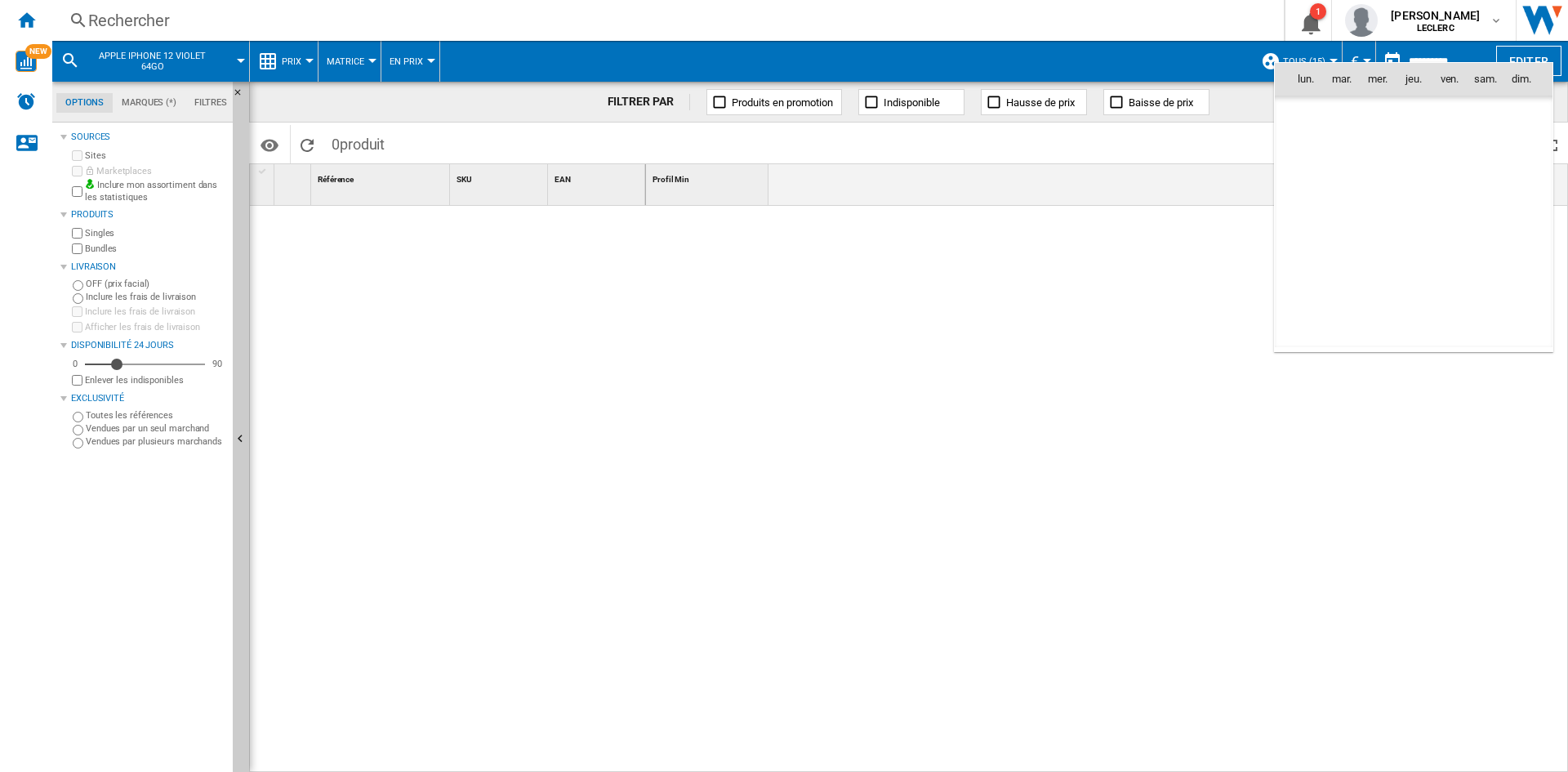
scroll to position [7790, 0]
click at [1121, 322] on div at bounding box center [784, 386] width 1568 height 772
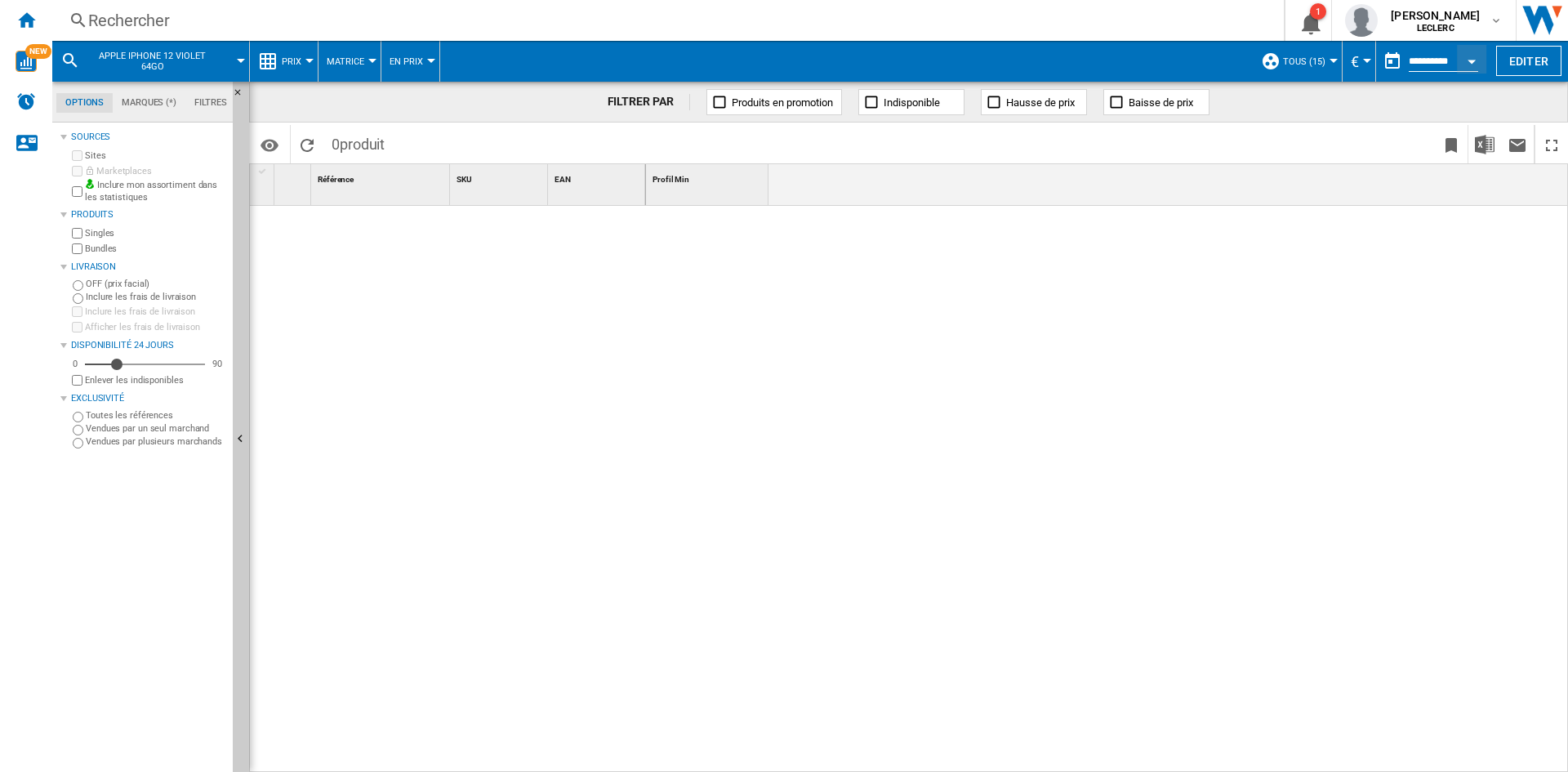
click at [121, 24] on div "Rechercher" at bounding box center [665, 20] width 1153 height 23
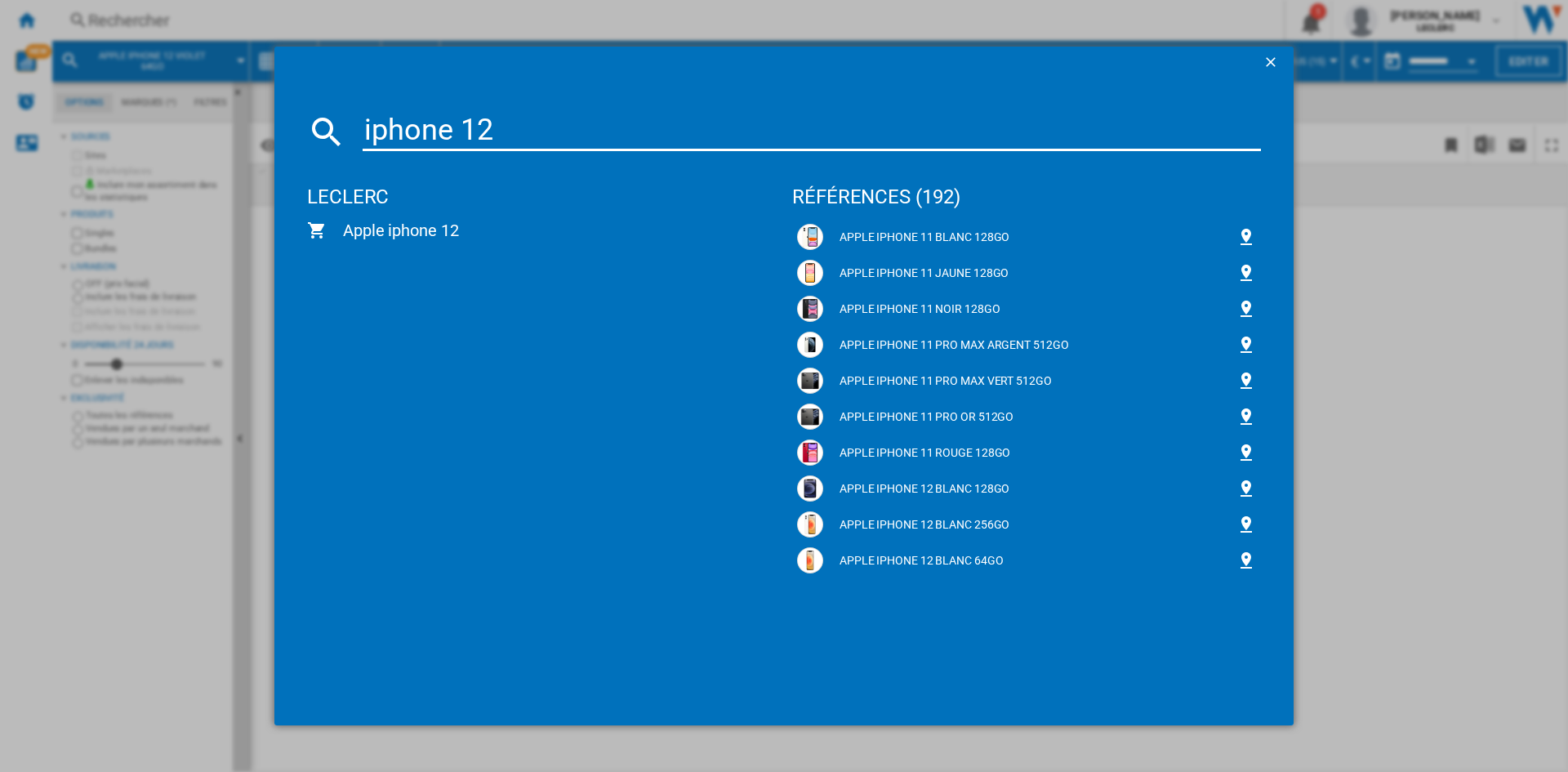
type input "iphone 12"
click at [1257, 52] on button "button" at bounding box center [1272, 63] width 32 height 32
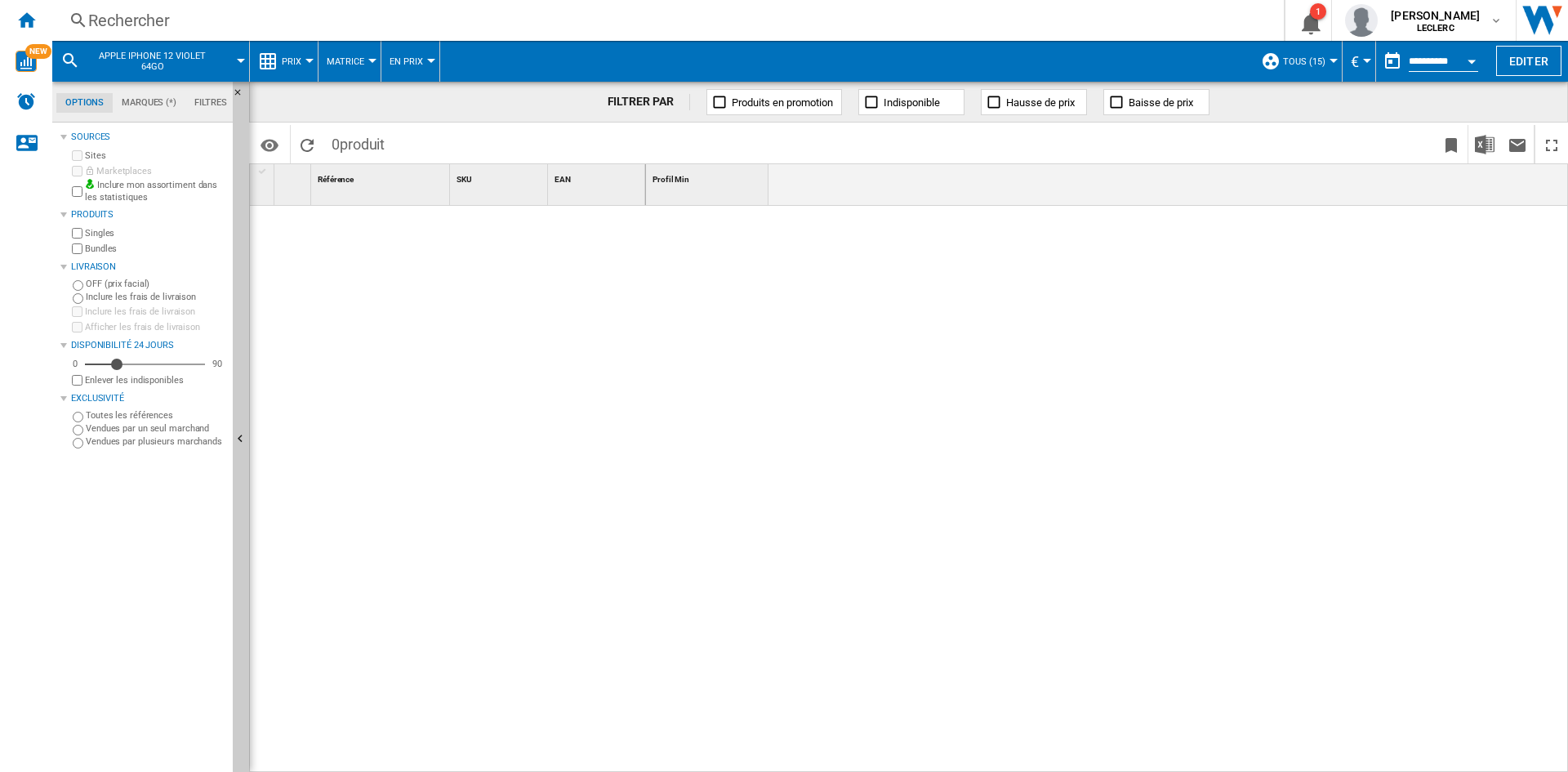
click at [225, 54] on button "APPLE IPHONE 12 VIOLET 64GO" at bounding box center [160, 62] width 148 height 41
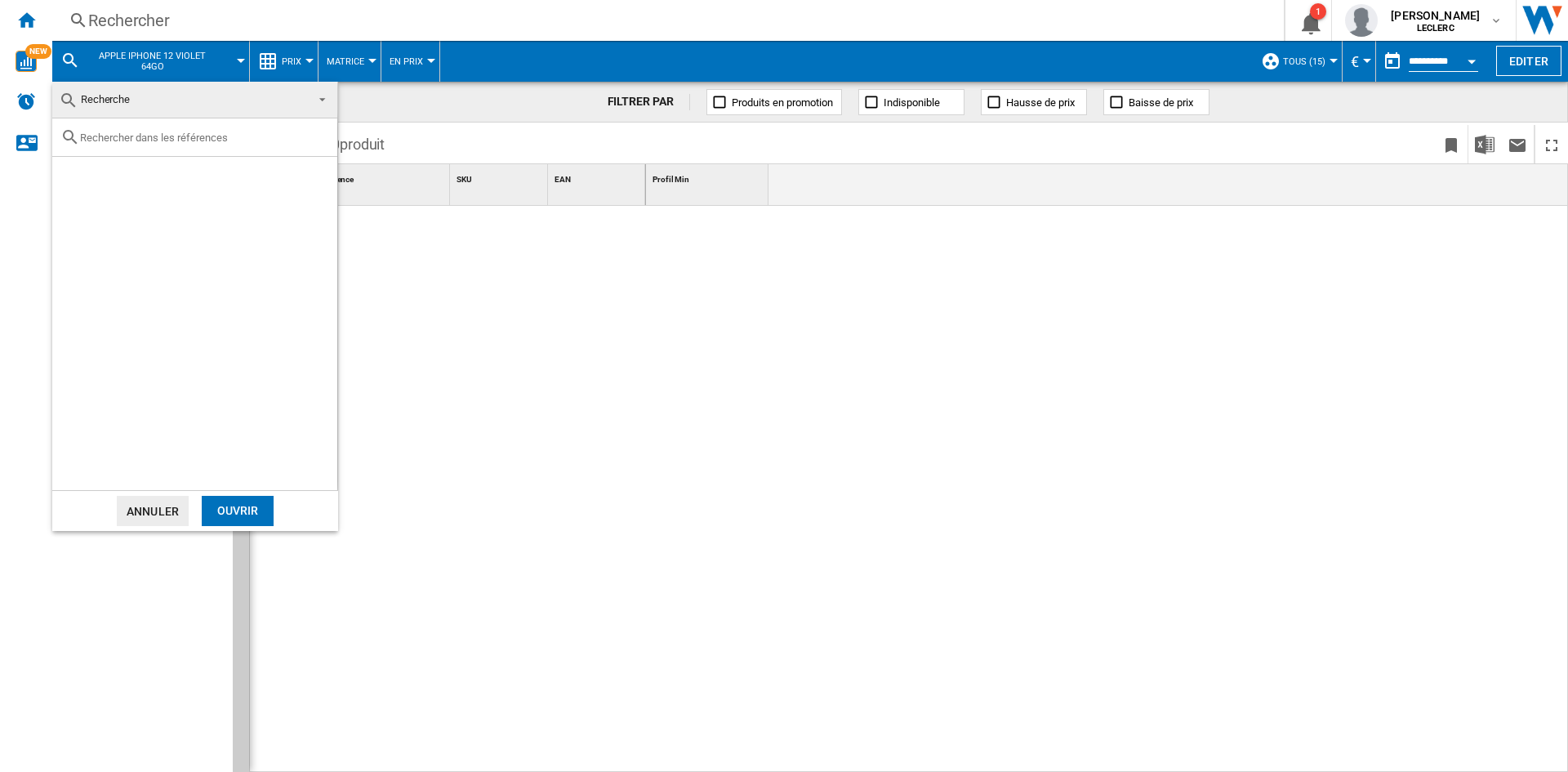
click at [245, 62] on md-backdrop at bounding box center [784, 386] width 1568 height 772
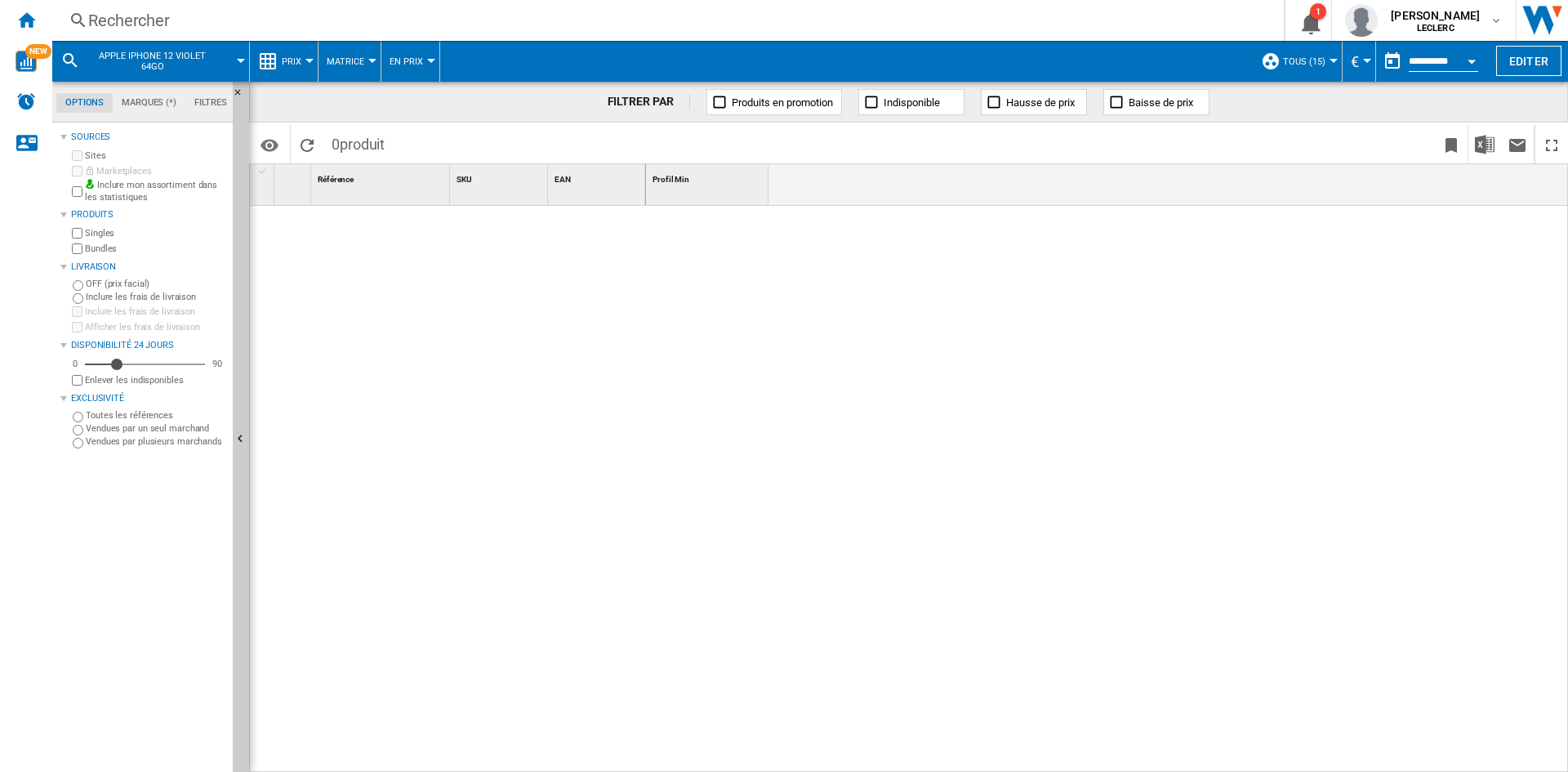
click at [243, 60] on div at bounding box center [241, 61] width 8 height 4
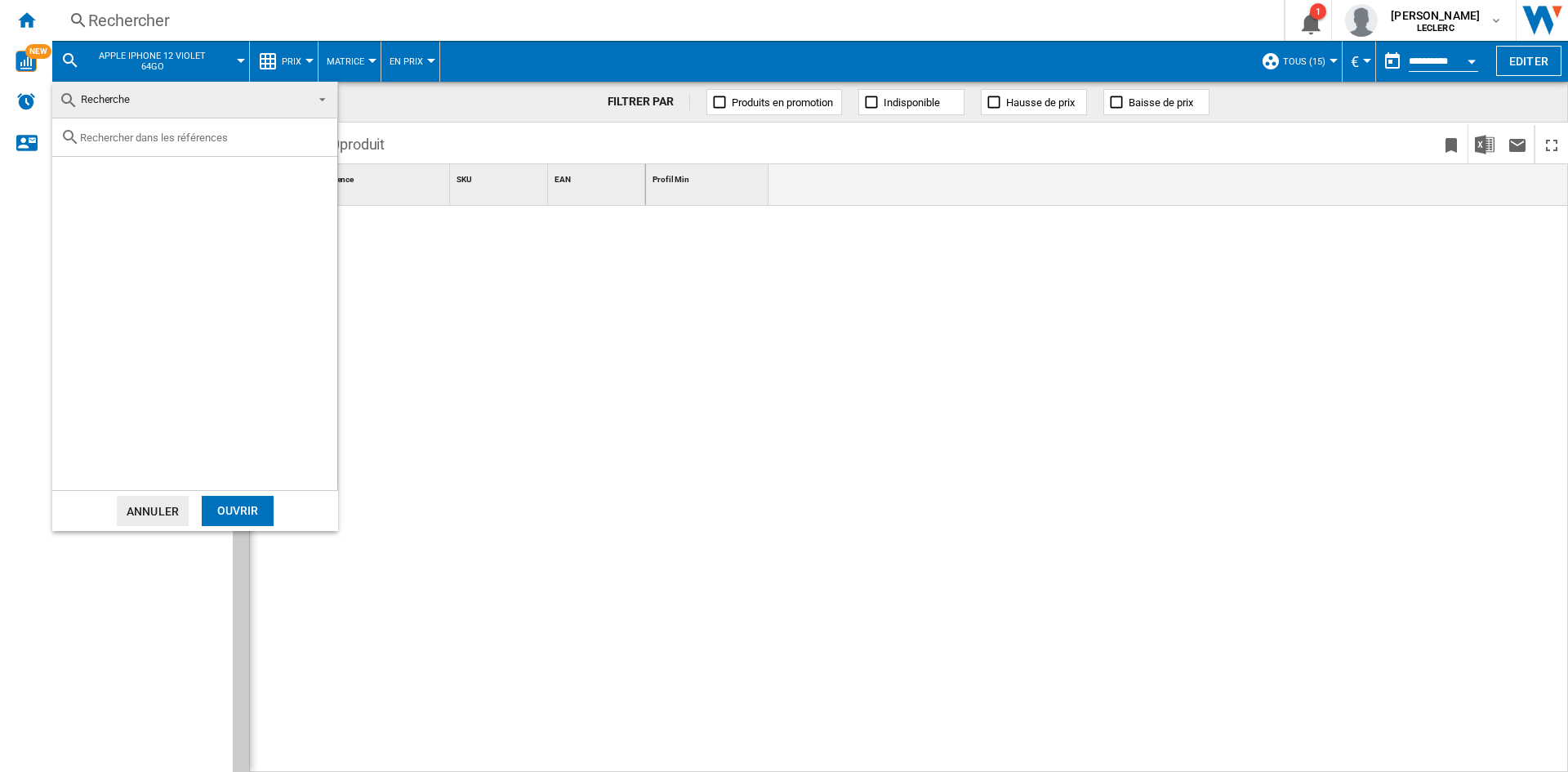
click at [166, 501] on button "Annuler" at bounding box center [152, 511] width 71 height 30
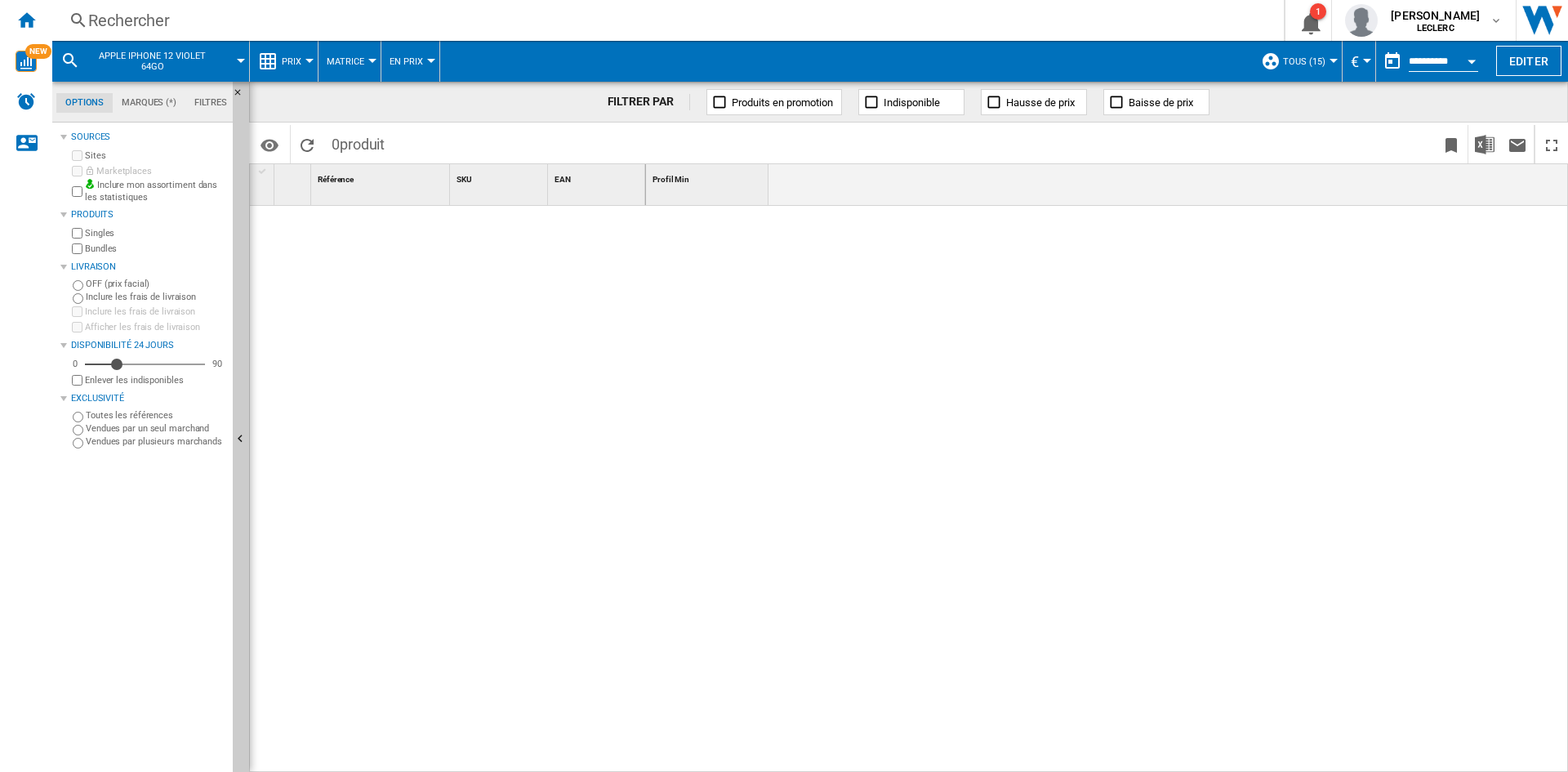
click at [157, 63] on span "APPLE IPHONE 12 VIOLET 64GO" at bounding box center [152, 62] width 131 height 22
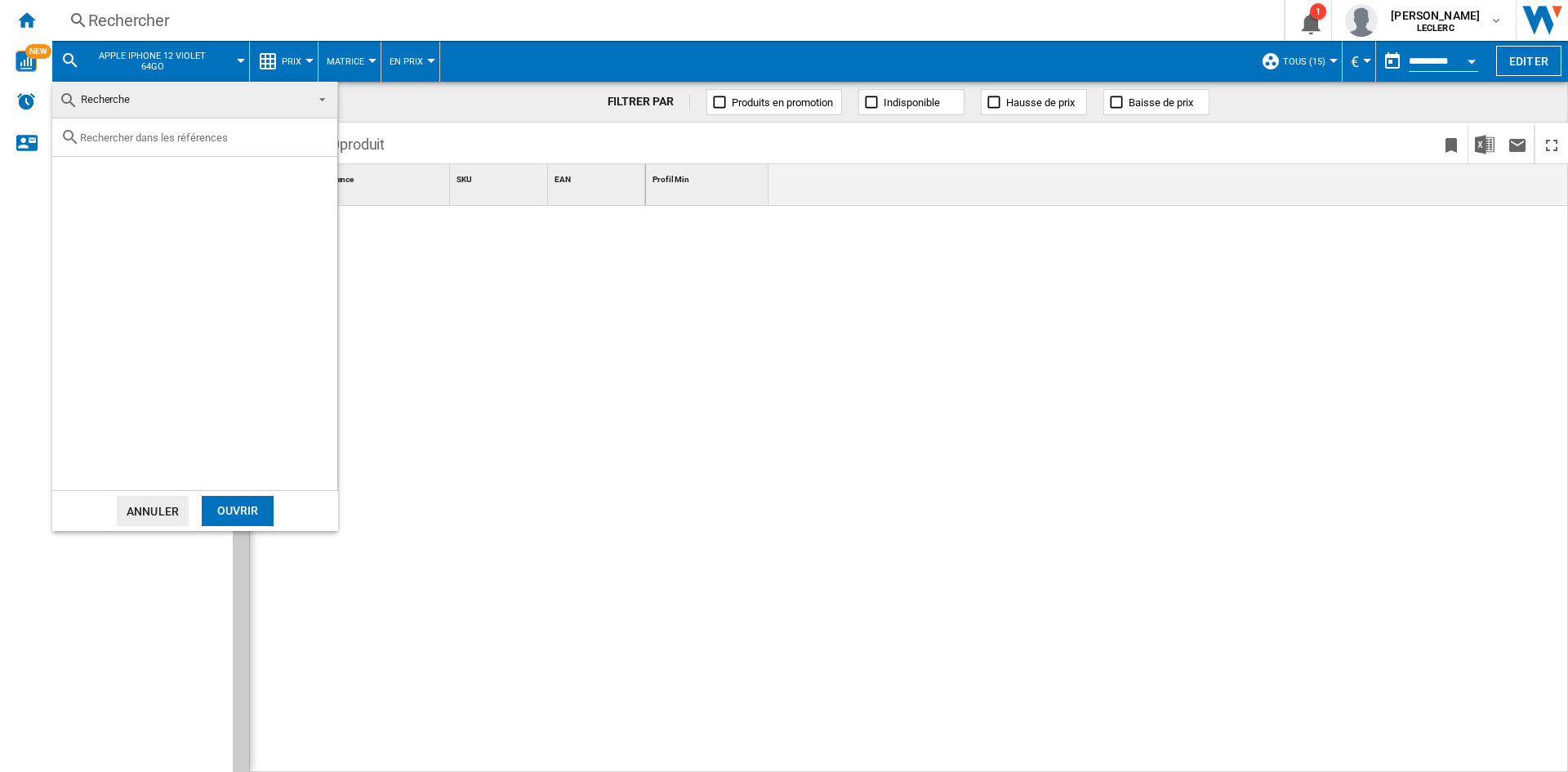
click at [123, 146] on div at bounding box center [194, 137] width 285 height 38
click at [324, 99] on span at bounding box center [318, 97] width 20 height 23
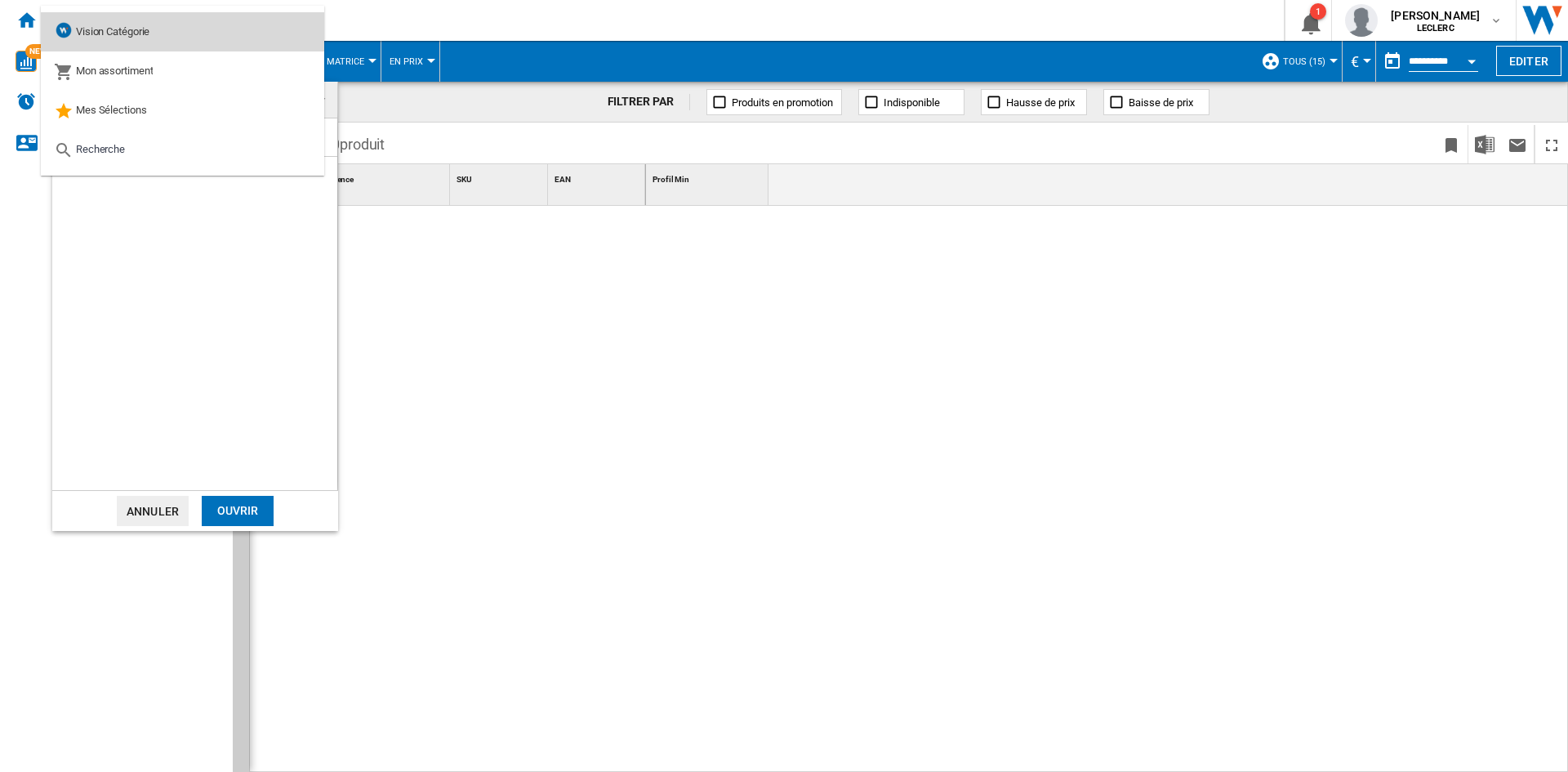
click at [134, 37] on span "Vision Catégorie" at bounding box center [113, 31] width 73 height 13
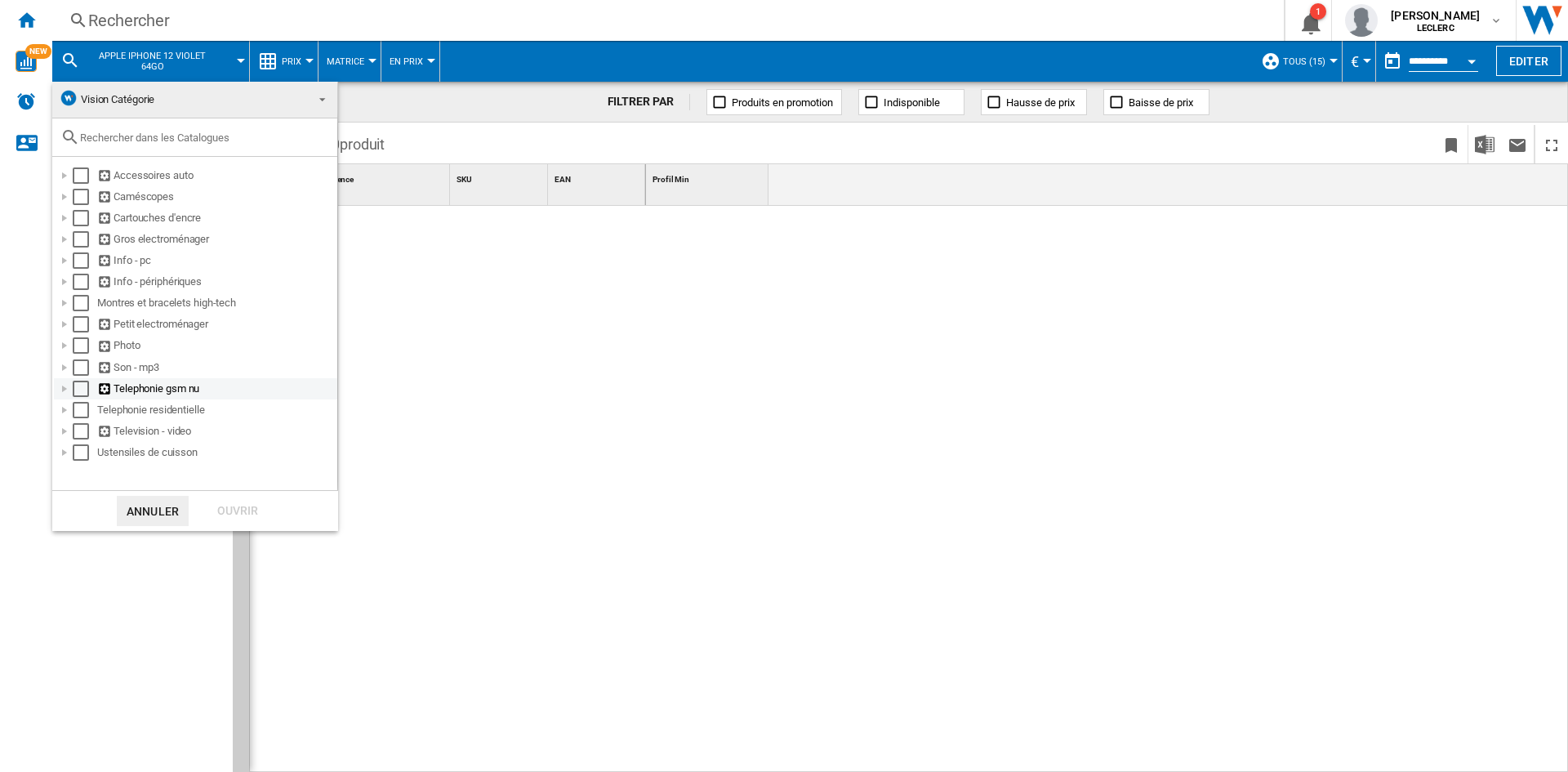
click at [63, 392] on div at bounding box center [65, 388] width 17 height 17
